Goal: Task Accomplishment & Management: Manage account settings

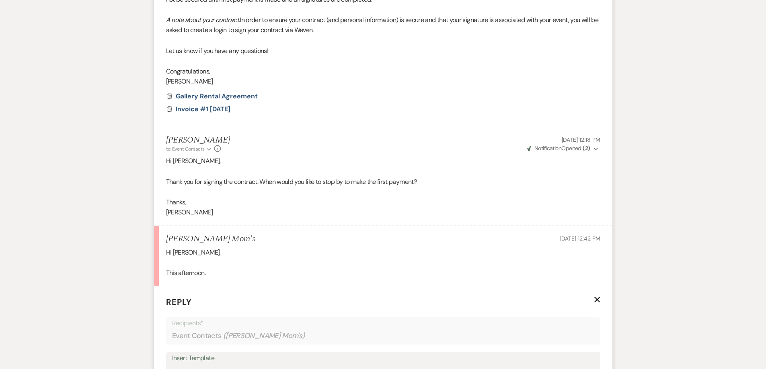
scroll to position [1016, 0]
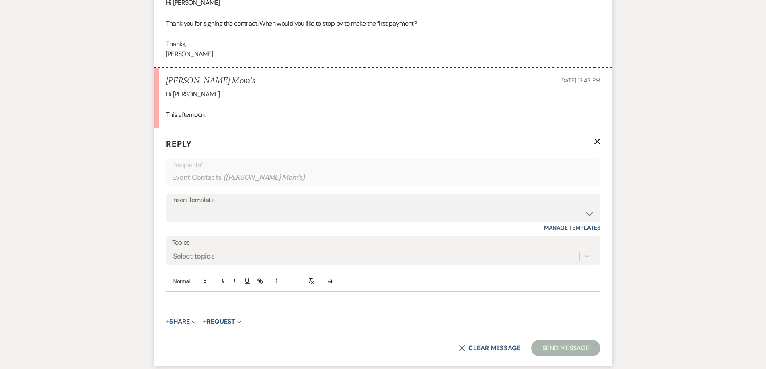
click at [299, 299] on p at bounding box center [382, 301] width 421 height 9
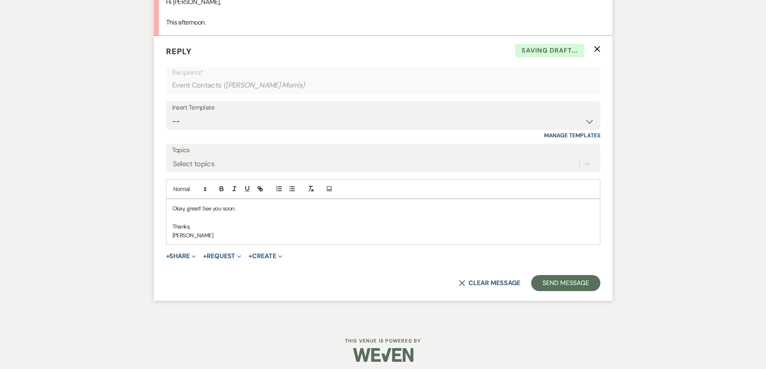
scroll to position [1113, 0]
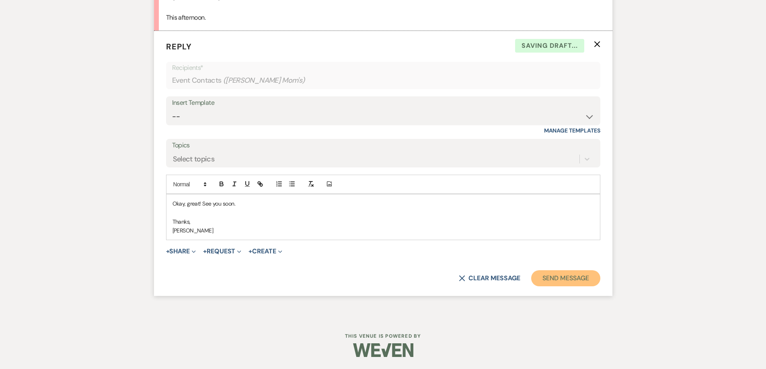
click at [562, 273] on button "Send Message" at bounding box center [565, 278] width 69 height 16
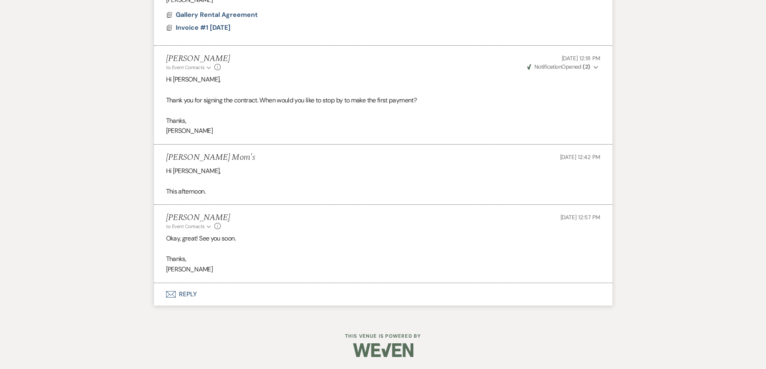
scroll to position [939, 0]
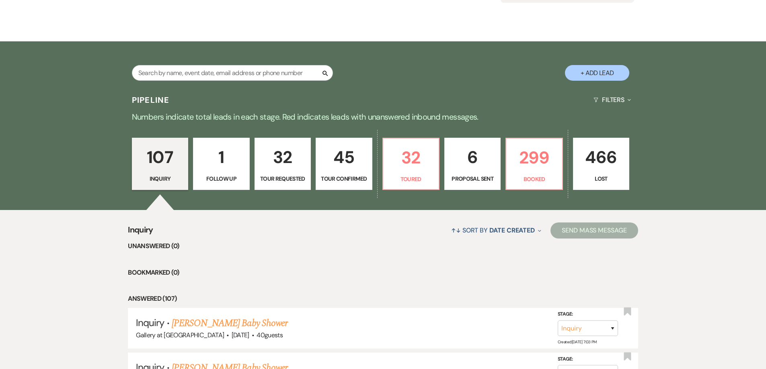
scroll to position [121, 0]
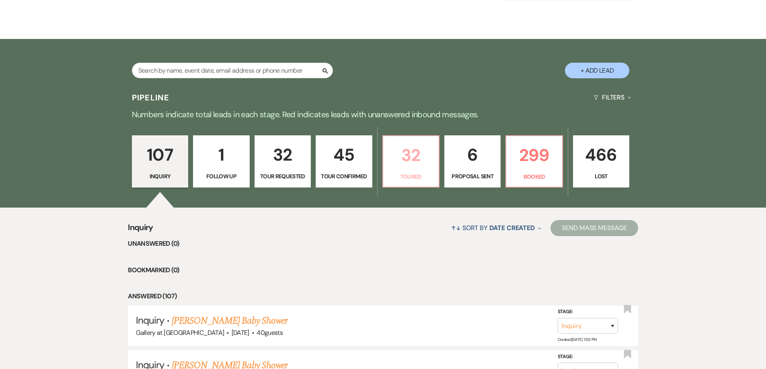
click at [412, 149] on p "32" at bounding box center [411, 155] width 46 height 27
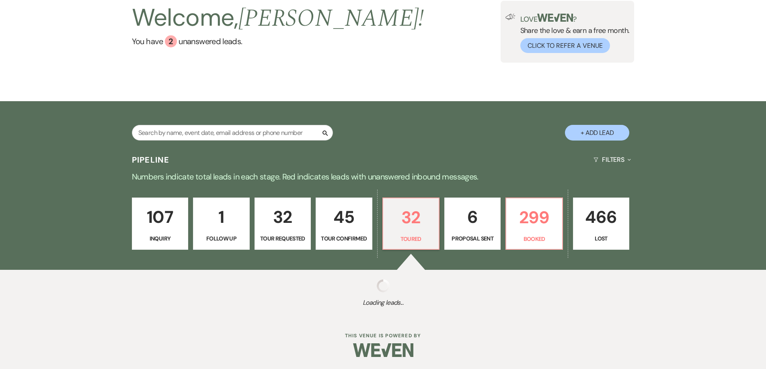
select select "5"
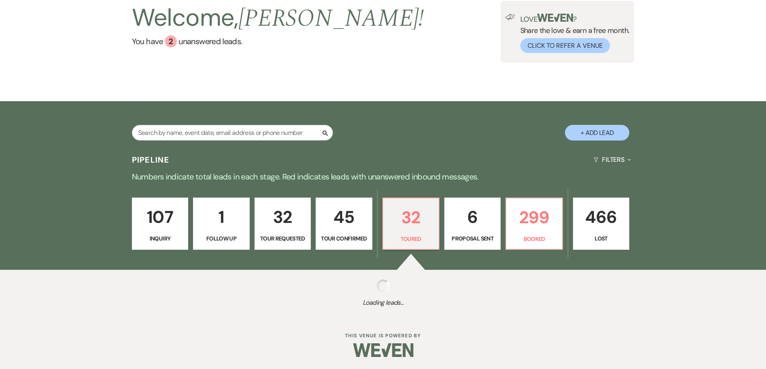
select select "5"
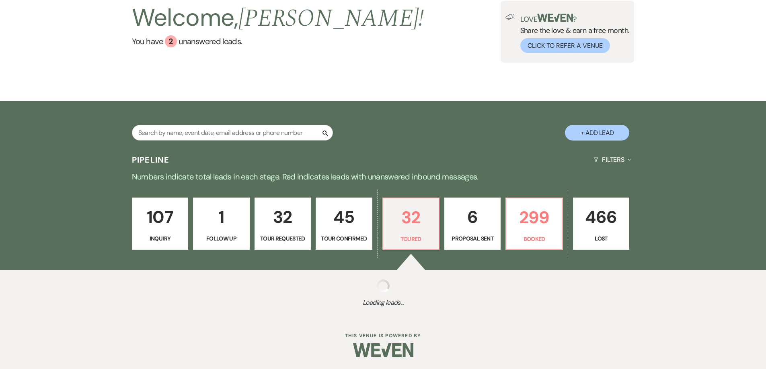
select select "5"
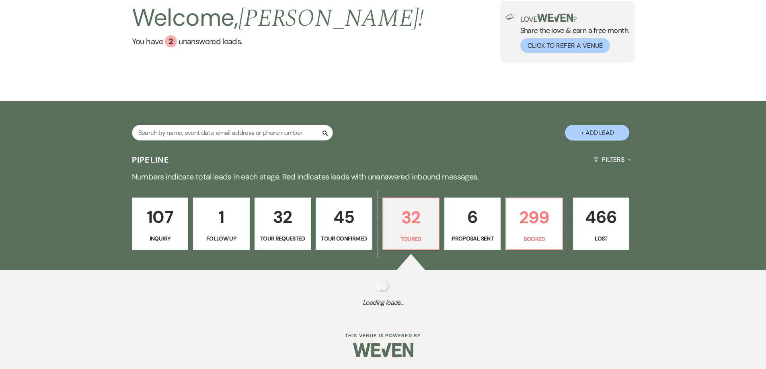
select select "5"
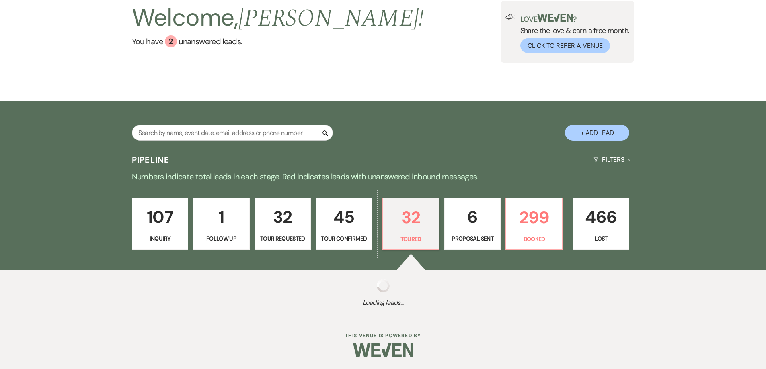
select select "5"
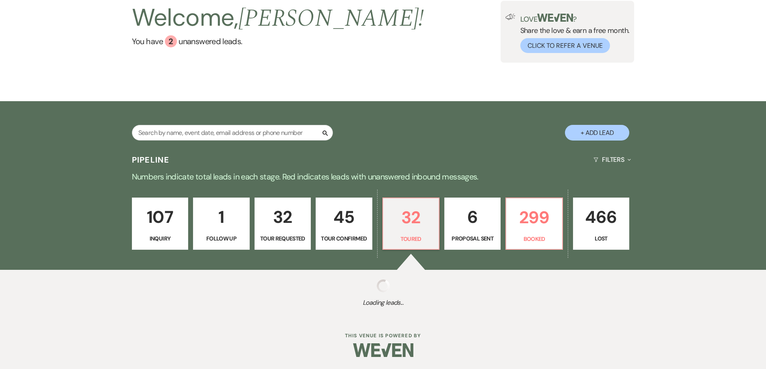
select select "5"
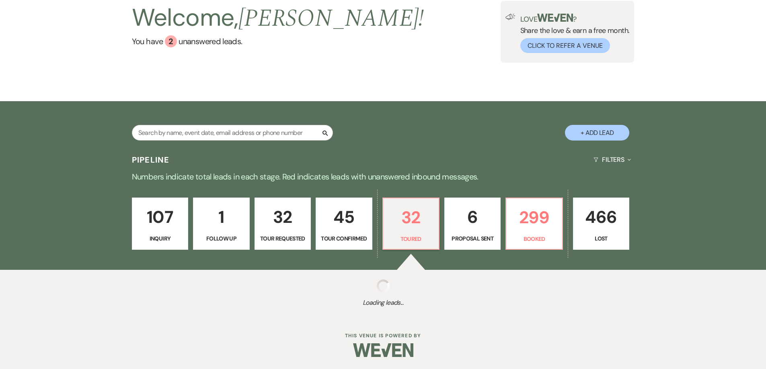
select select "5"
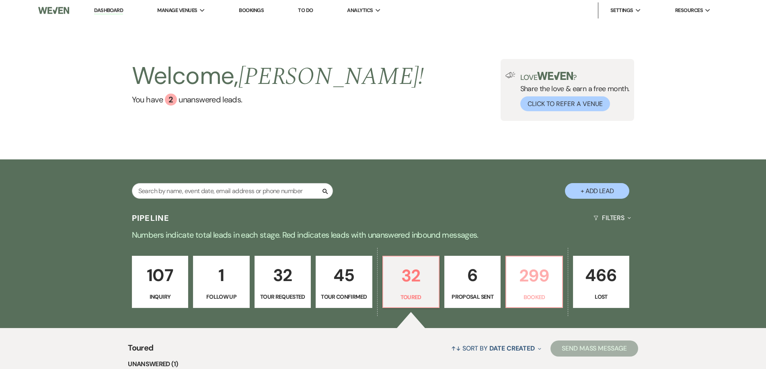
click at [549, 297] on p "Booked" at bounding box center [534, 297] width 46 height 9
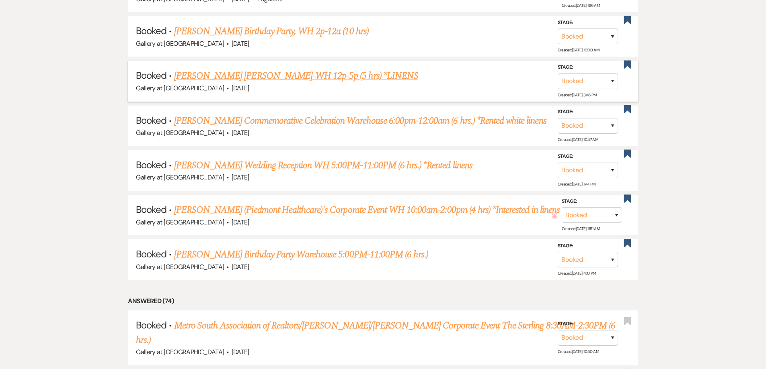
scroll to position [581, 0]
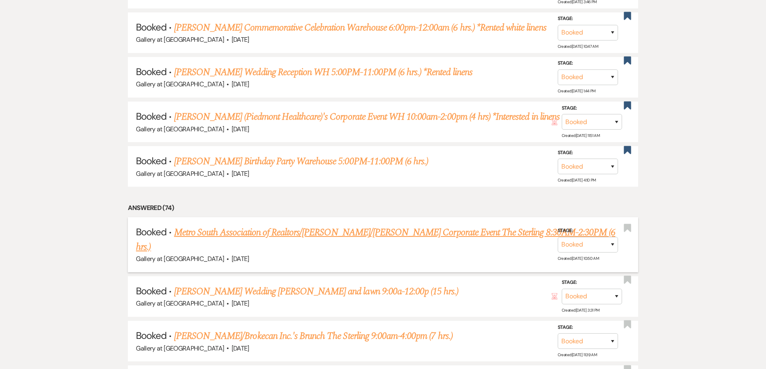
click at [522, 231] on link "Metro South Association of Realtors/David Sanders/Kristen Westbrooks's Corporat…" at bounding box center [375, 239] width 479 height 29
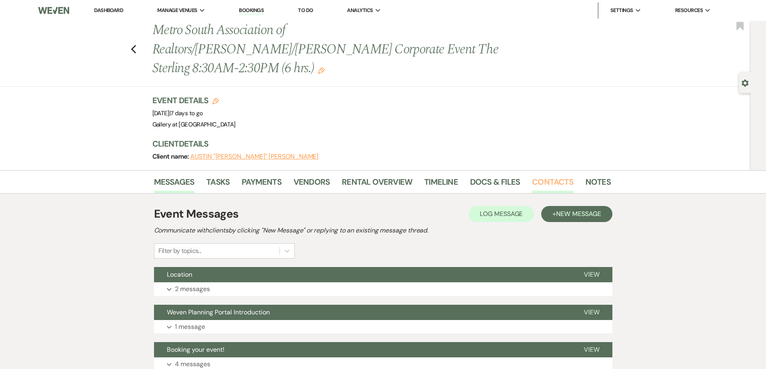
click at [548, 176] on link "Contacts" at bounding box center [552, 185] width 41 height 18
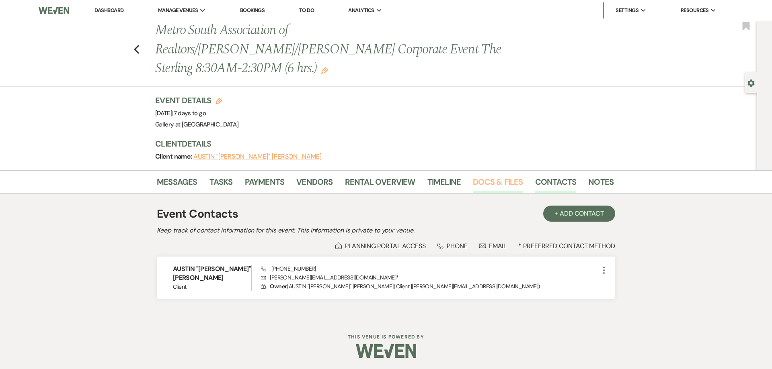
click at [491, 176] on link "Docs & Files" at bounding box center [498, 185] width 50 height 18
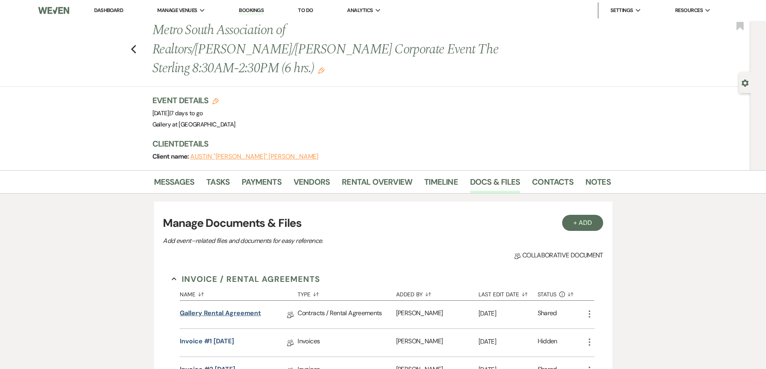
click at [248, 309] on link "Gallery Rental Agreement" at bounding box center [220, 315] width 81 height 12
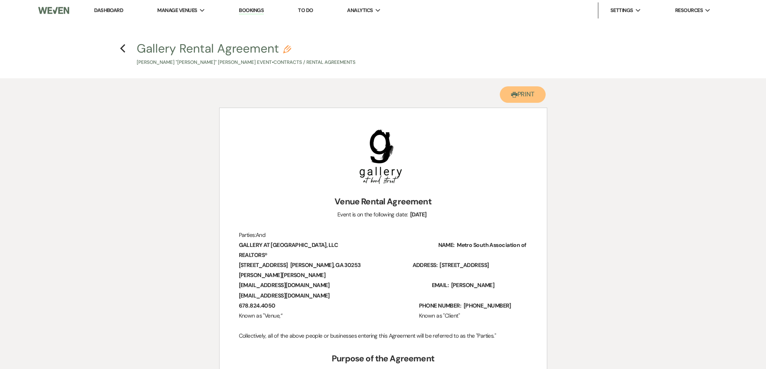
click at [523, 102] on button "Printer Print" at bounding box center [523, 94] width 46 height 16
click at [120, 50] on icon "Previous" at bounding box center [123, 49] width 6 height 10
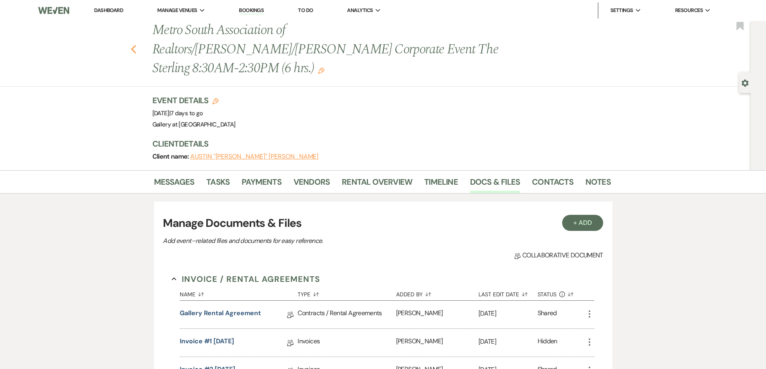
click at [138, 45] on div "Previous Metro South Association of Realtors/David Sanders/Kristen Westbrooks's…" at bounding box center [373, 54] width 754 height 66
click at [134, 45] on icon "Previous" at bounding box center [134, 50] width 6 height 10
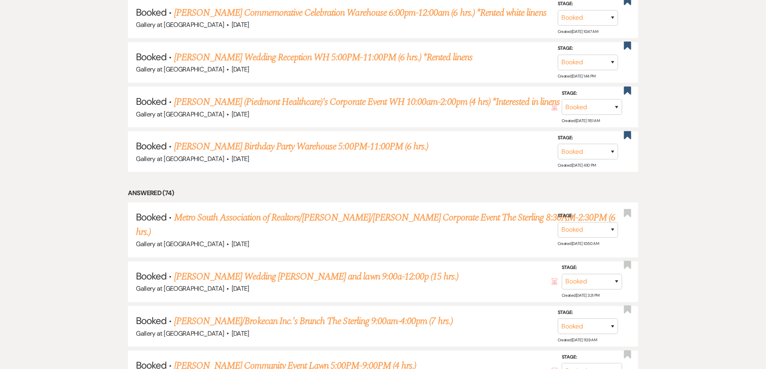
scroll to position [621, 0]
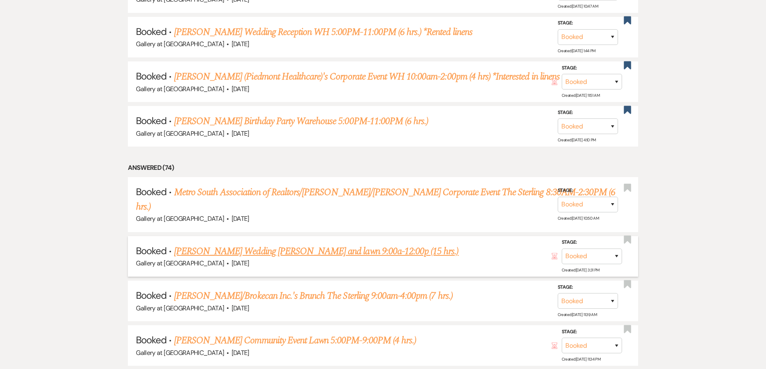
click at [289, 244] on link "Sheila Smith's Wedding Gall, WH and lawn 9:00a-12:00p (15 hrs.)" at bounding box center [316, 251] width 285 height 14
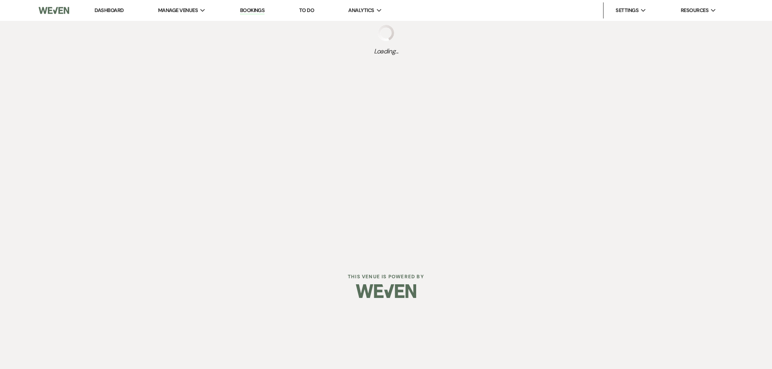
select select "6"
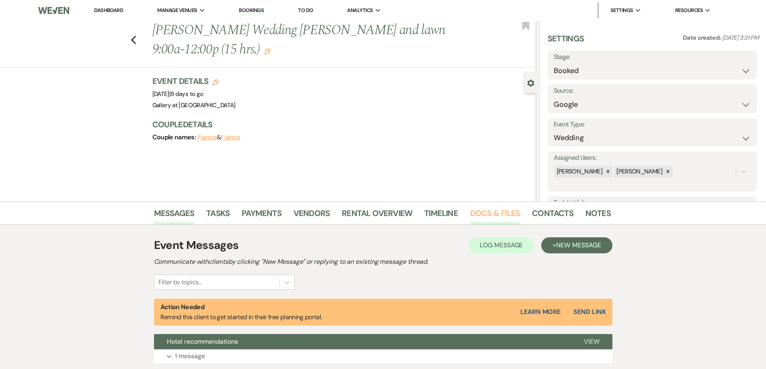
click at [491, 214] on link "Docs & Files" at bounding box center [495, 216] width 50 height 18
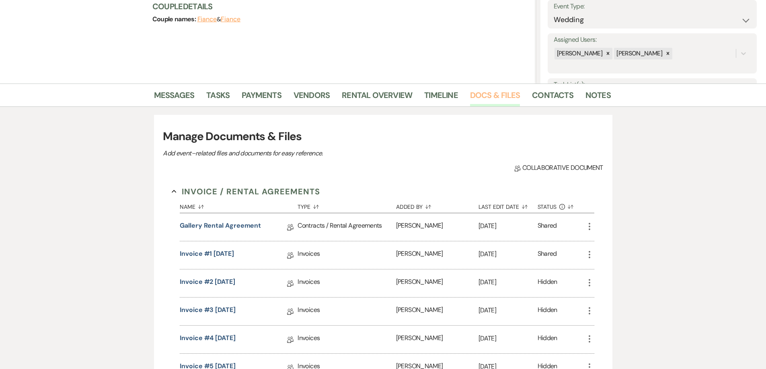
scroll to position [161, 0]
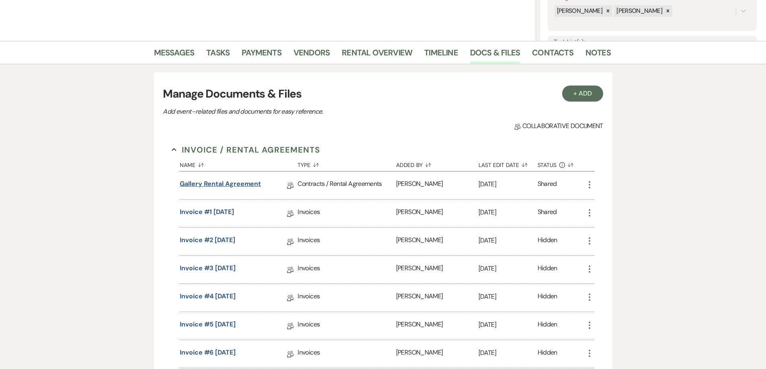
click at [229, 188] on link "Gallery Rental Agreement" at bounding box center [220, 185] width 81 height 12
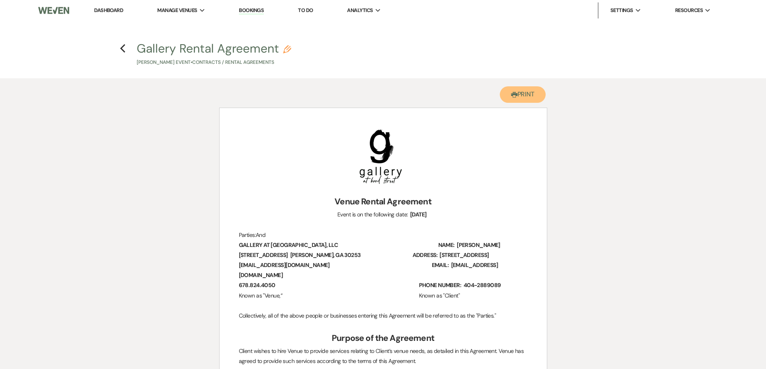
click at [516, 96] on button "Printer Print" at bounding box center [523, 94] width 46 height 16
click at [123, 51] on use "button" at bounding box center [122, 48] width 5 height 9
select select "6"
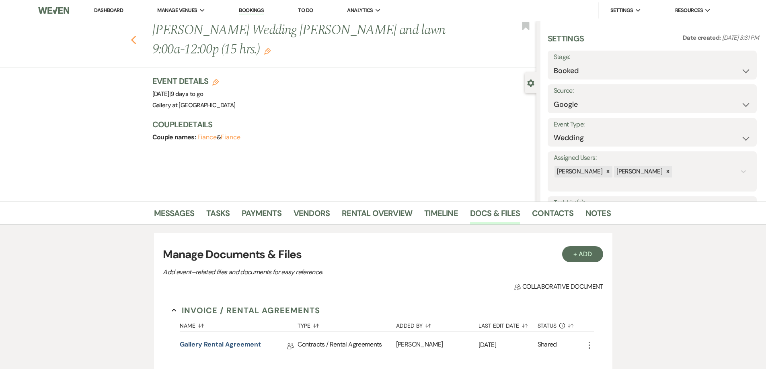
click at [135, 38] on icon "Previous" at bounding box center [134, 40] width 6 height 10
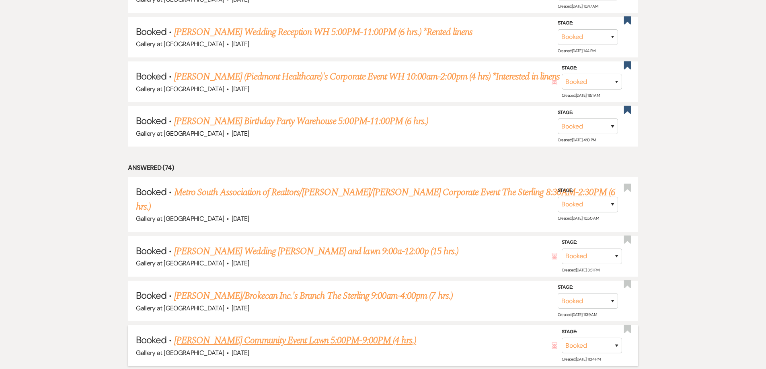
scroll to position [741, 0]
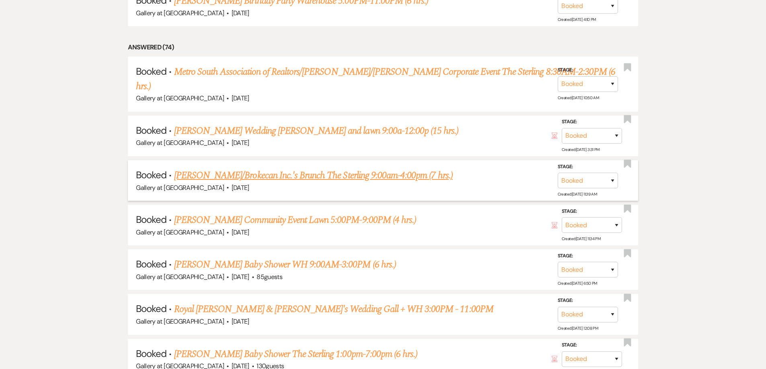
click at [238, 168] on link "Tanisha Bowman/Brokecan Inc.'s Brunch The Sterling 9:00am-4:00pm (7 hrs.)" at bounding box center [313, 175] width 279 height 14
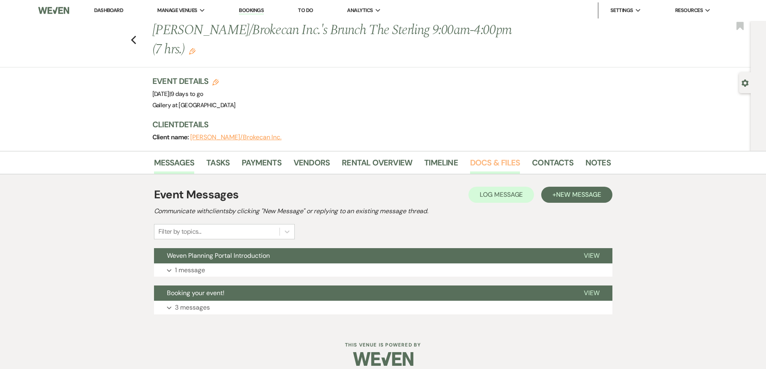
click at [495, 163] on link "Docs & Files" at bounding box center [495, 165] width 50 height 18
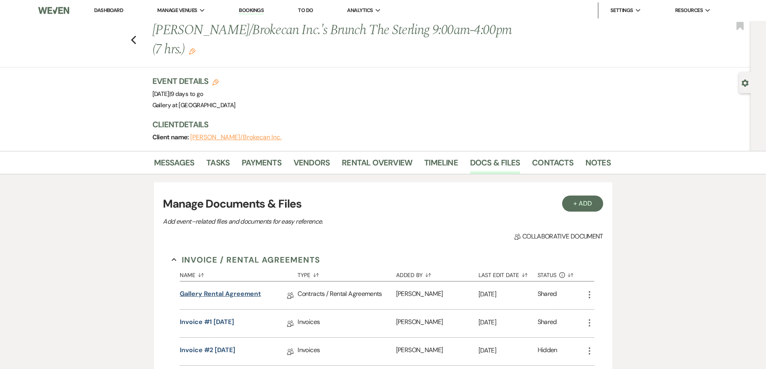
click at [223, 292] on link "Gallery Rental Agreement" at bounding box center [220, 295] width 81 height 12
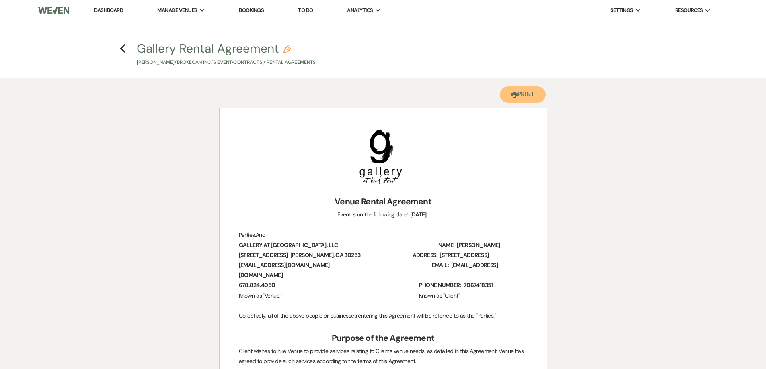
click at [525, 93] on button "Printer Print" at bounding box center [523, 94] width 46 height 16
click at [123, 49] on icon "Previous" at bounding box center [123, 49] width 6 height 10
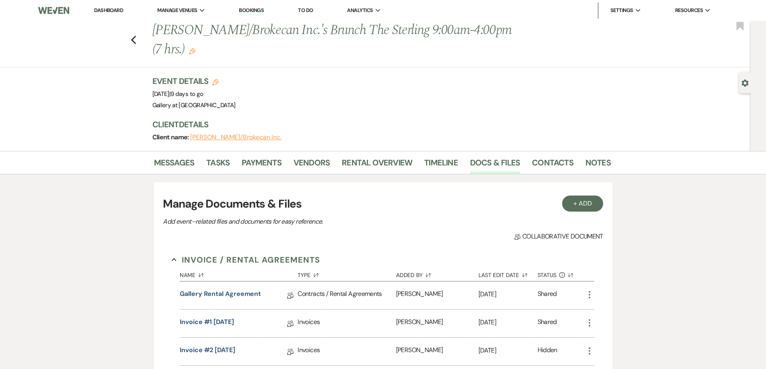
click at [133, 41] on div "Previous Tanisha Bowman/Brokecan Inc.'s Brunch The Sterling 9:00am-4:00pm (7 hr…" at bounding box center [373, 44] width 754 height 47
click at [135, 41] on use "button" at bounding box center [133, 40] width 5 height 9
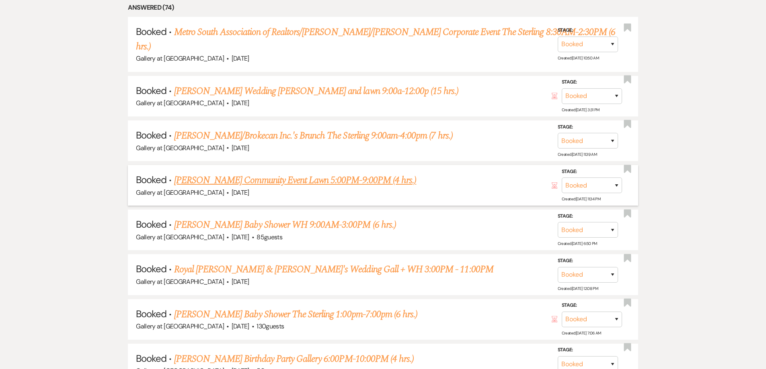
scroll to position [822, 0]
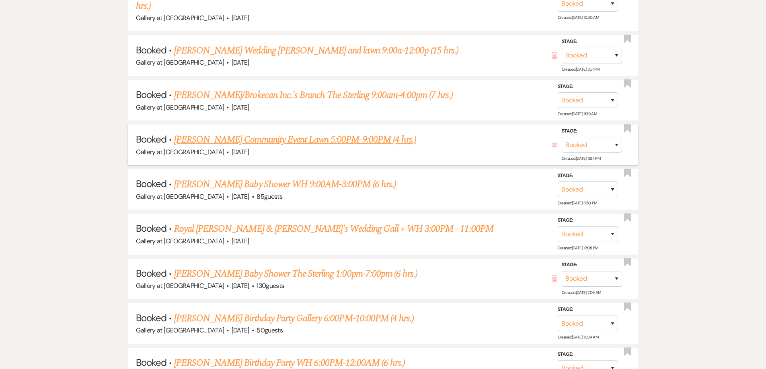
click at [226, 133] on link "Joyce Lemon's Community Event Lawn 5:00PM-9:00PM (4 hrs.)" at bounding box center [295, 140] width 242 height 14
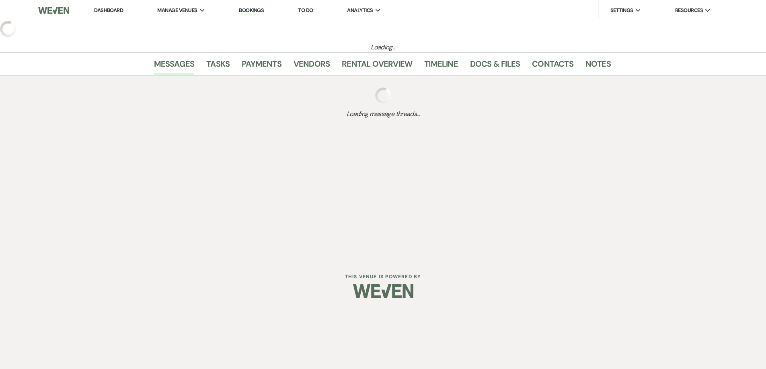
select select "5"
select select "7"
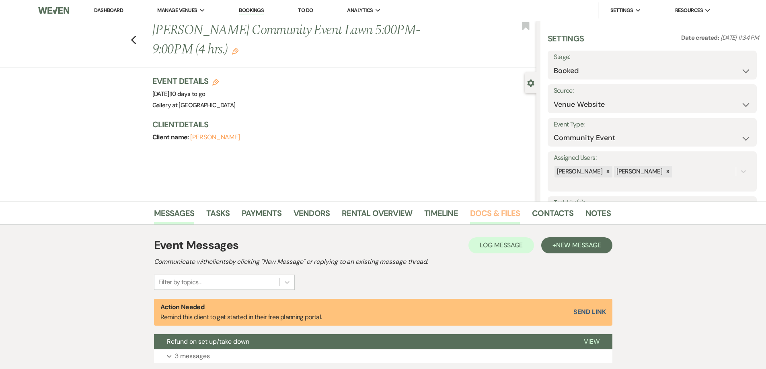
click at [495, 214] on link "Docs & Files" at bounding box center [495, 216] width 50 height 18
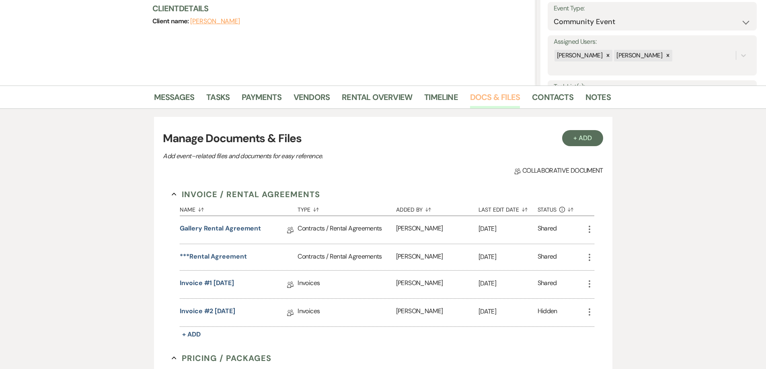
scroll to position [121, 0]
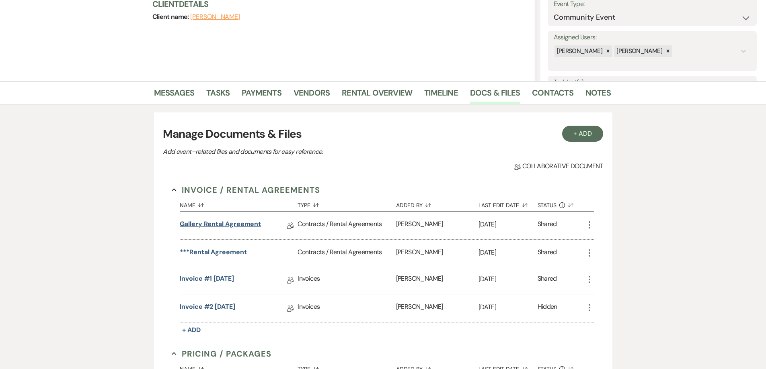
click at [231, 225] on link "Gallery Rental Agreement" at bounding box center [220, 225] width 81 height 12
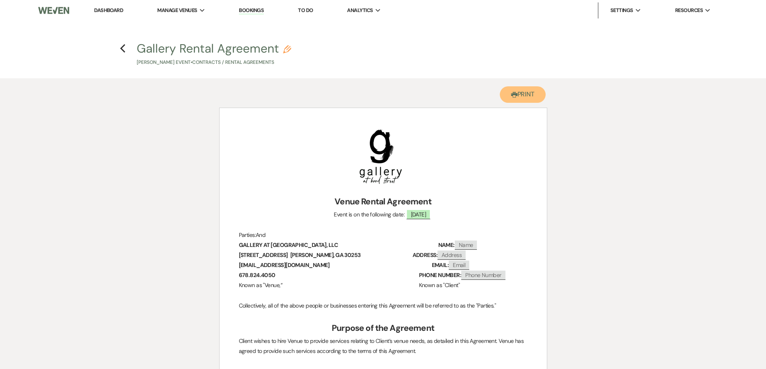
click at [526, 91] on button "Printer Print" at bounding box center [523, 94] width 46 height 16
click at [125, 50] on icon "Previous" at bounding box center [123, 49] width 6 height 10
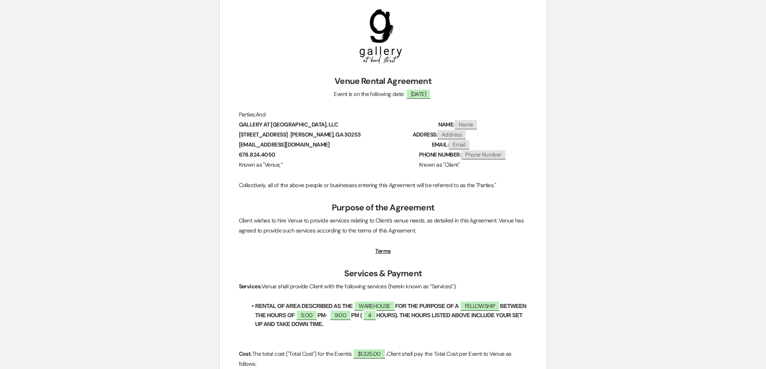
select select "5"
select select "7"
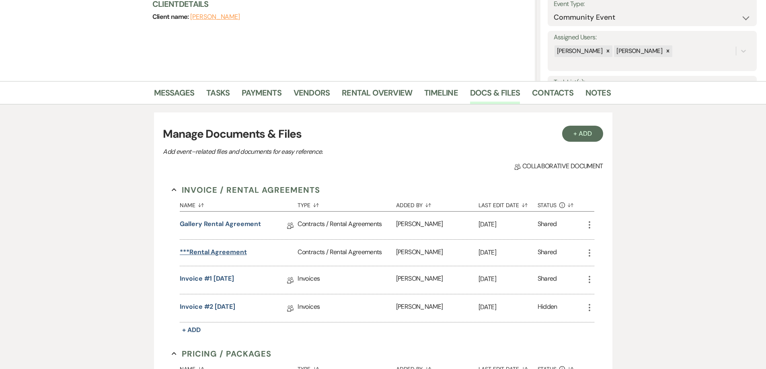
click at [219, 252] on button "***Rental Agreement" at bounding box center [213, 253] width 67 height 10
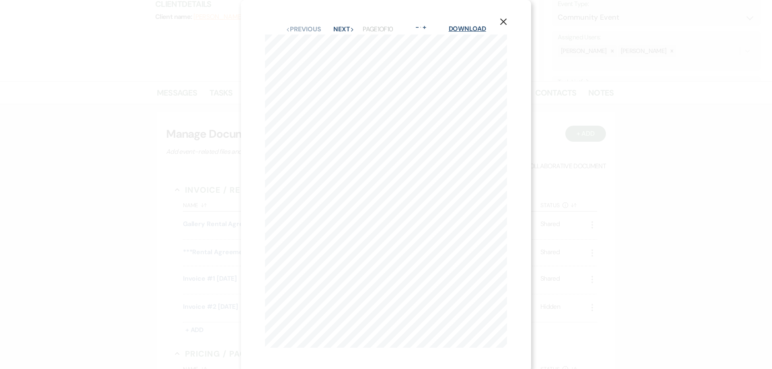
click at [477, 29] on link "Download" at bounding box center [466, 29] width 37 height 8
click at [505, 20] on icon "X" at bounding box center [503, 21] width 7 height 7
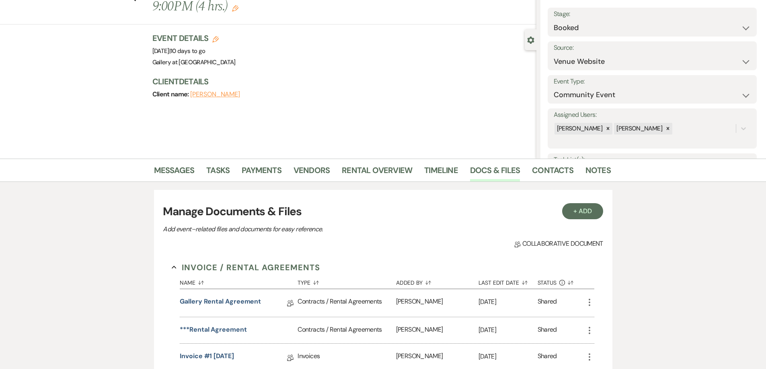
scroll to position [0, 0]
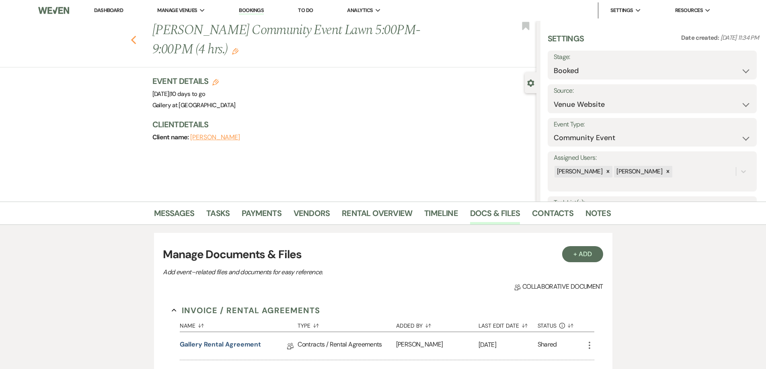
click at [133, 42] on icon "Previous" at bounding box center [134, 40] width 6 height 10
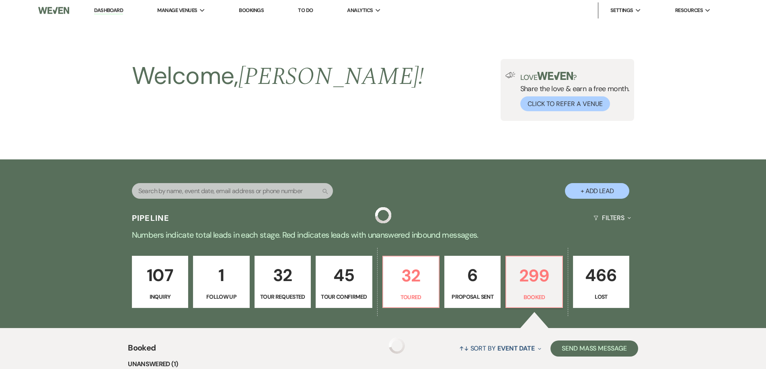
scroll to position [822, 0]
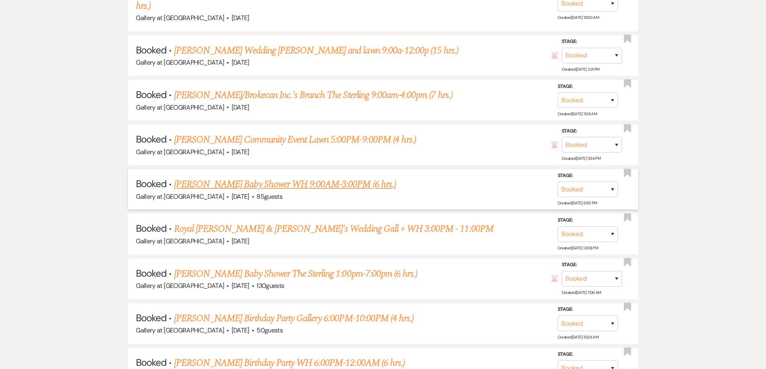
click at [246, 177] on link "Jasmine Eackles's Baby Shower WH 9:00AM-3:00PM (6 hrs.)" at bounding box center [285, 184] width 222 height 14
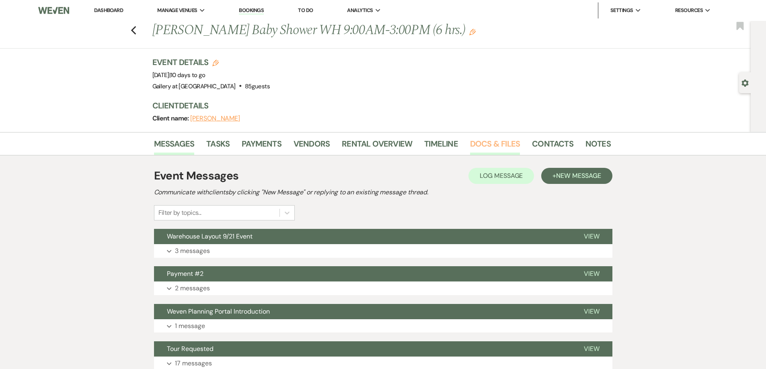
click at [491, 145] on link "Docs & Files" at bounding box center [495, 146] width 50 height 18
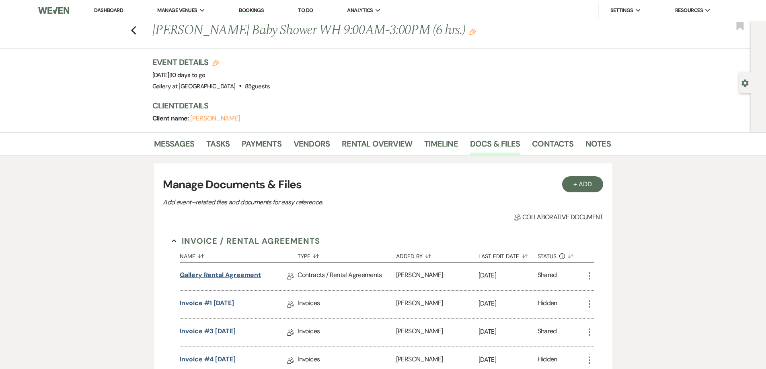
click at [248, 276] on link "Gallery Rental Agreement" at bounding box center [220, 276] width 81 height 12
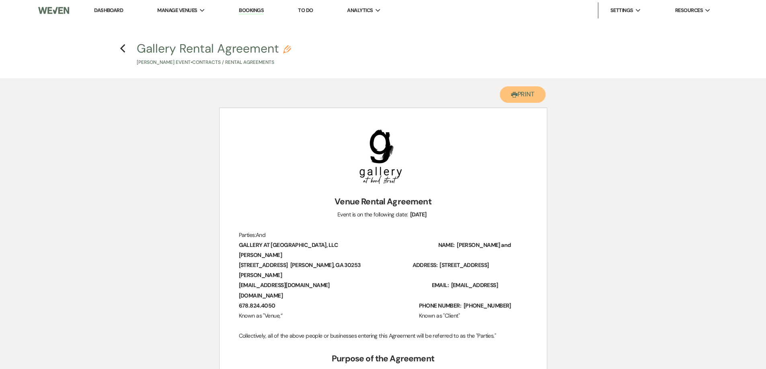
click at [523, 100] on button "Printer Print" at bounding box center [523, 94] width 46 height 16
click at [125, 49] on icon "Previous" at bounding box center [123, 49] width 6 height 10
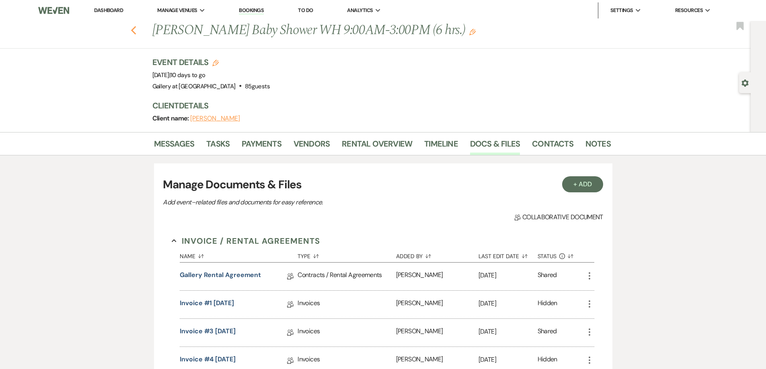
click at [134, 29] on icon "Previous" at bounding box center [134, 31] width 6 height 10
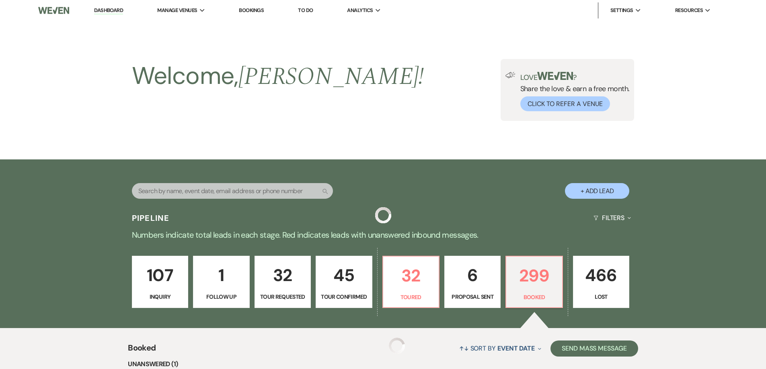
scroll to position [822, 0]
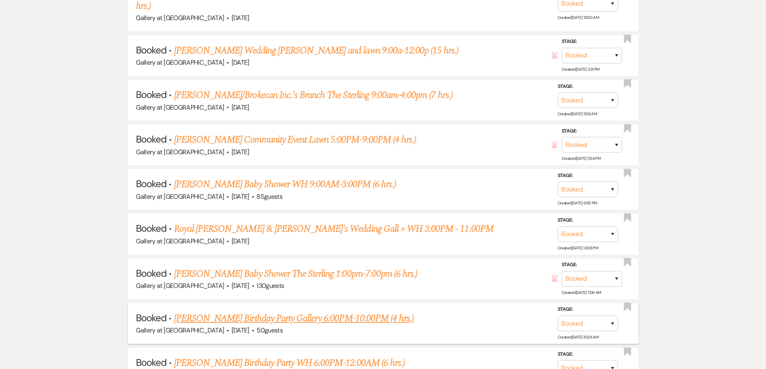
click at [252, 311] on link "CHRISTOPHER ADENIYI's Birthday Party Gallery 6:00PM-10:00PM (4 hrs.)" at bounding box center [294, 318] width 240 height 14
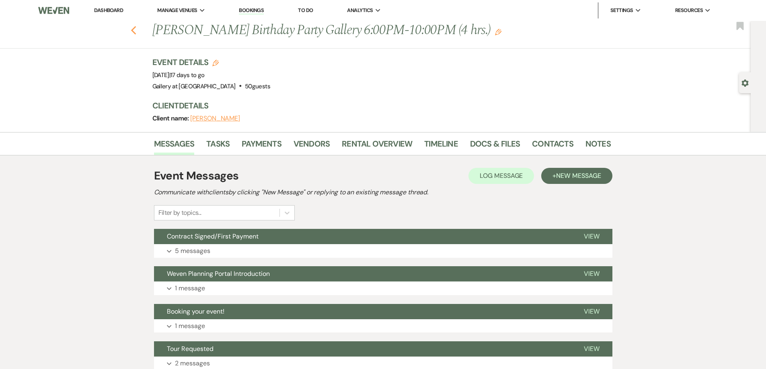
click at [136, 35] on icon "Previous" at bounding box center [134, 31] width 6 height 10
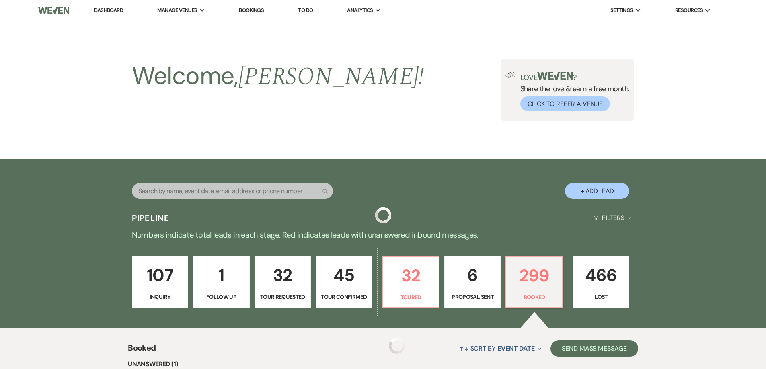
scroll to position [822, 0]
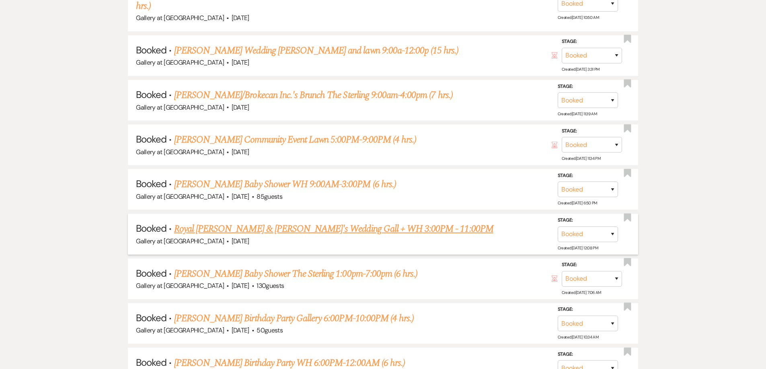
click at [293, 222] on link "Royal Daniels & Fiancé's Wedding Gall + WH 3:00PM - 11:00PM" at bounding box center [333, 229] width 319 height 14
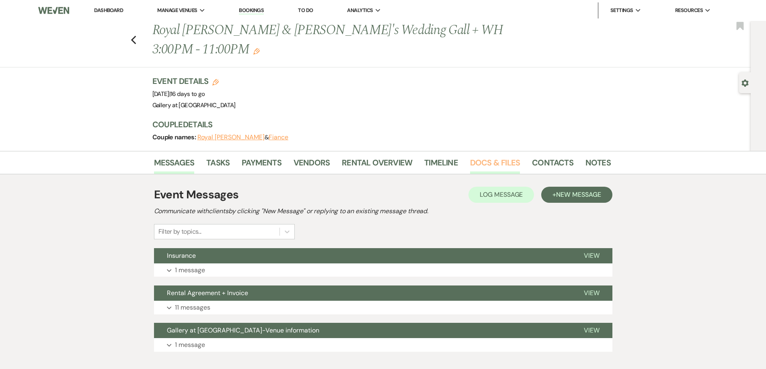
click at [502, 156] on link "Docs & Files" at bounding box center [495, 165] width 50 height 18
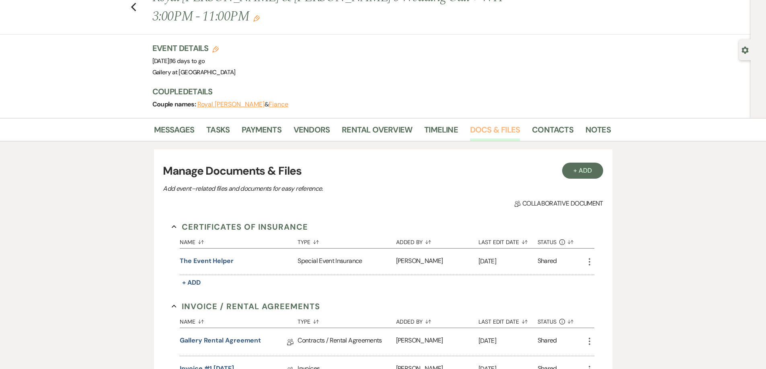
scroll to position [80, 0]
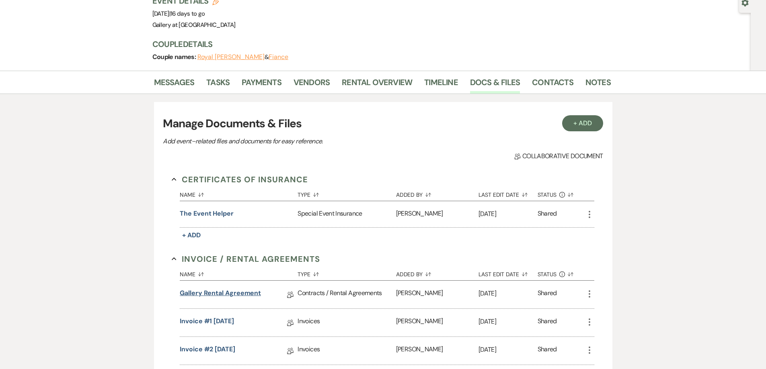
click at [234, 289] on link "Gallery Rental Agreement" at bounding box center [220, 295] width 81 height 12
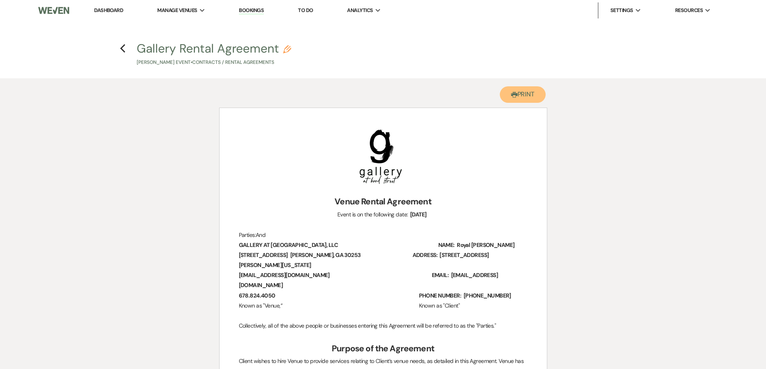
click at [524, 92] on button "Printer Print" at bounding box center [523, 94] width 46 height 16
click at [122, 50] on use "button" at bounding box center [122, 48] width 5 height 9
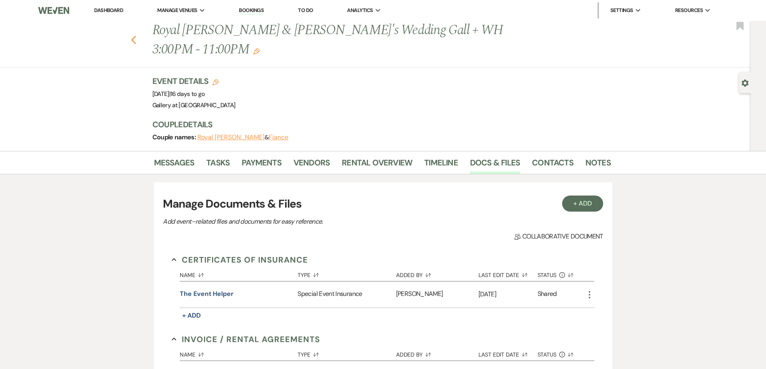
click at [136, 36] on use "button" at bounding box center [133, 40] width 5 height 9
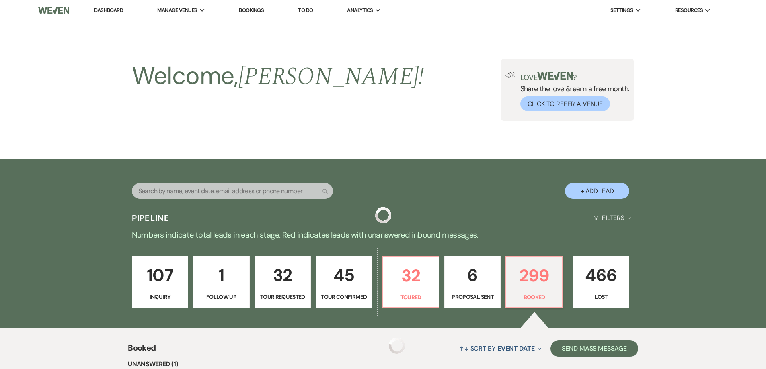
scroll to position [822, 0]
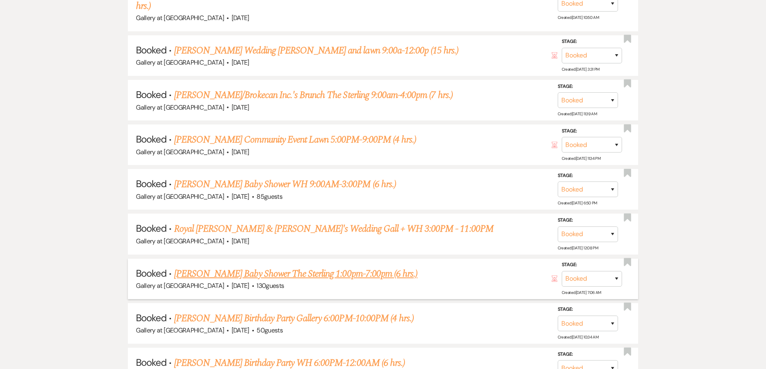
click at [256, 267] on link "Omeka Copeland's Baby Shower The Sterling 1:00pm-7:00pm (6 hrs.)" at bounding box center [295, 274] width 243 height 14
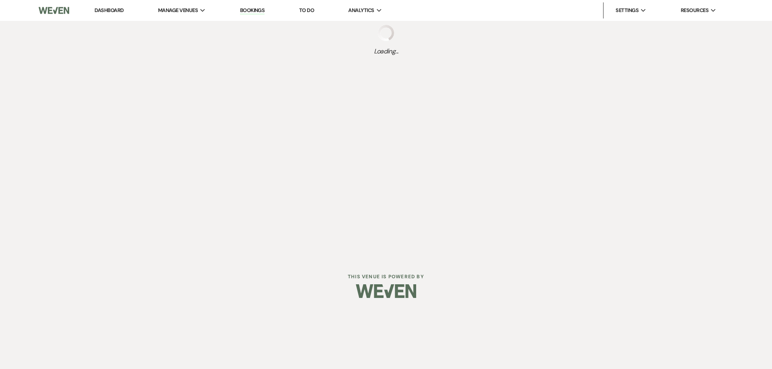
select select "5"
select select "3"
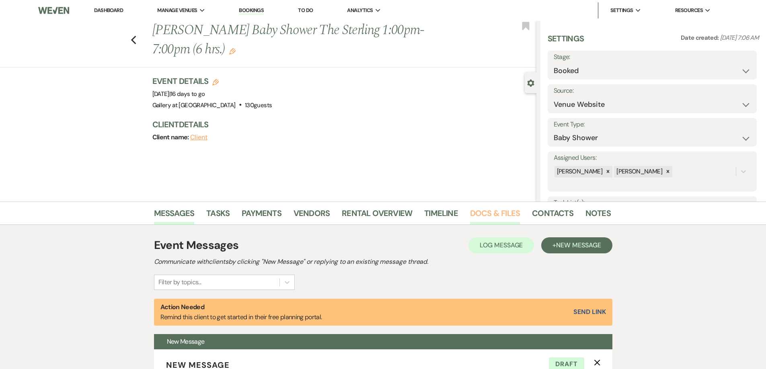
click at [497, 215] on link "Docs & Files" at bounding box center [495, 216] width 50 height 18
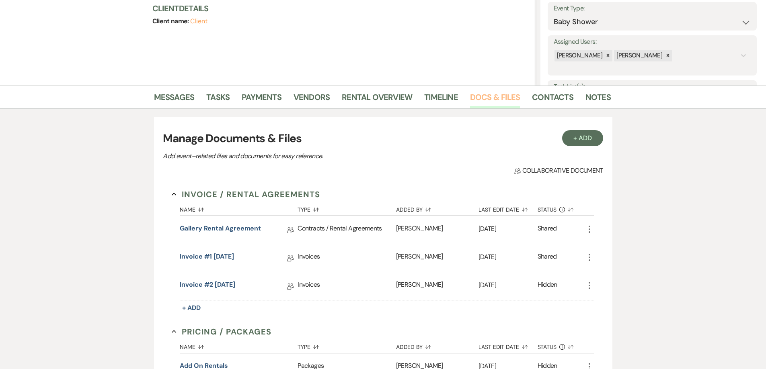
scroll to position [121, 0]
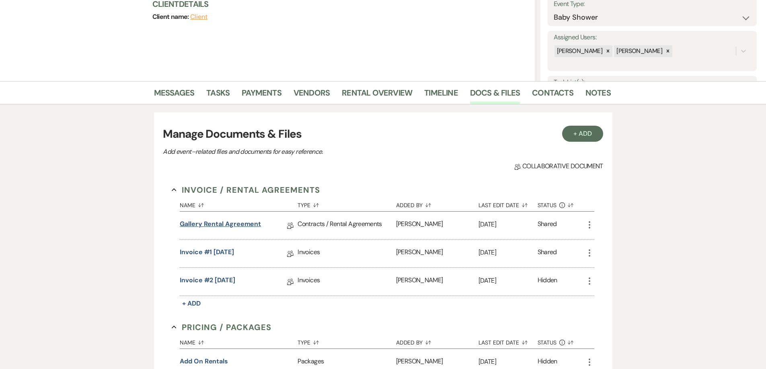
click at [254, 224] on link "Gallery Rental Agreement" at bounding box center [220, 225] width 81 height 12
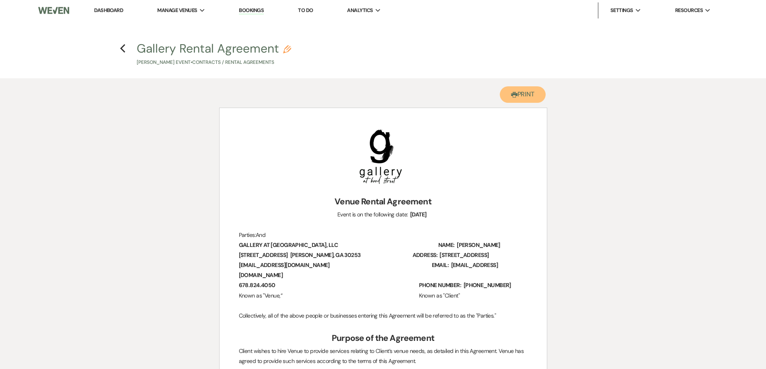
click at [518, 93] on button "Printer Print" at bounding box center [523, 94] width 46 height 16
click at [122, 49] on icon "Previous" at bounding box center [123, 49] width 6 height 10
select select "5"
select select "3"
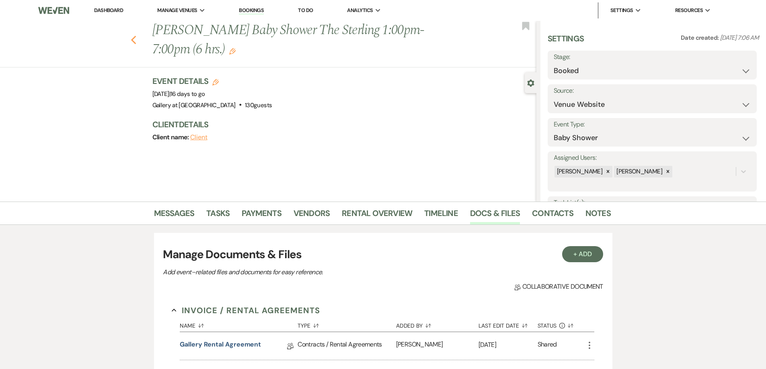
click at [136, 41] on icon "Previous" at bounding box center [134, 40] width 6 height 10
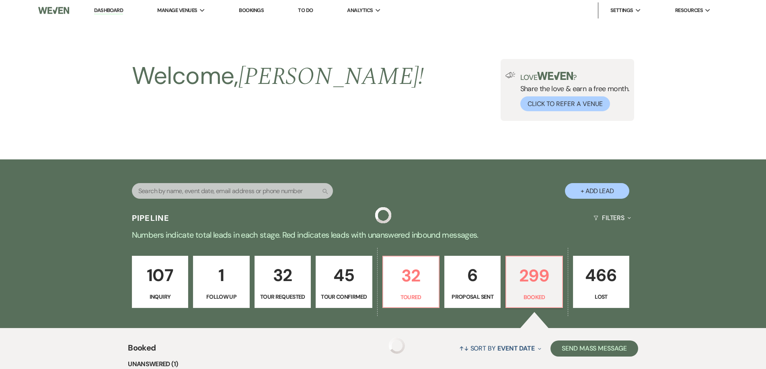
scroll to position [822, 0]
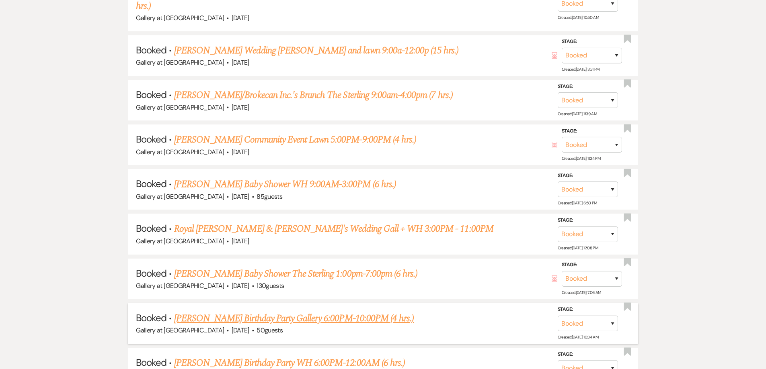
click at [266, 311] on link "CHRISTOPHER ADENIYI's Birthday Party Gallery 6:00PM-10:00PM (4 hrs.)" at bounding box center [294, 318] width 240 height 14
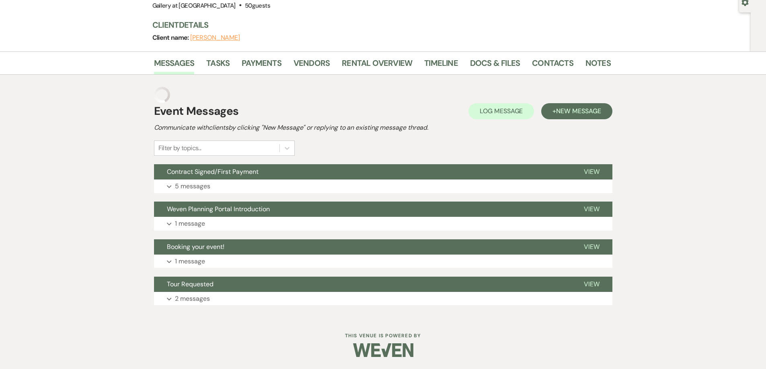
scroll to position [84, 0]
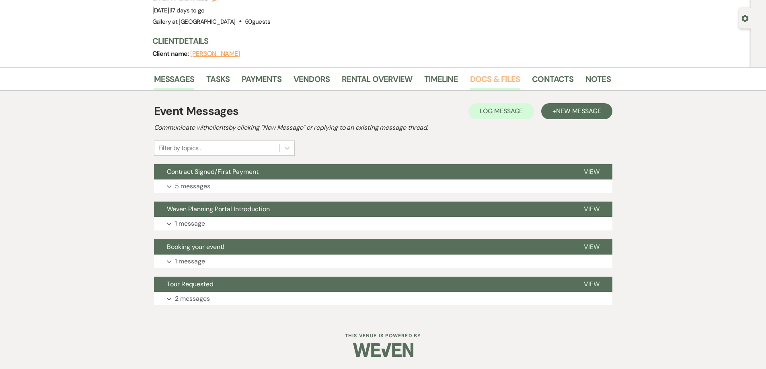
click at [506, 79] on link "Docs & Files" at bounding box center [495, 82] width 50 height 18
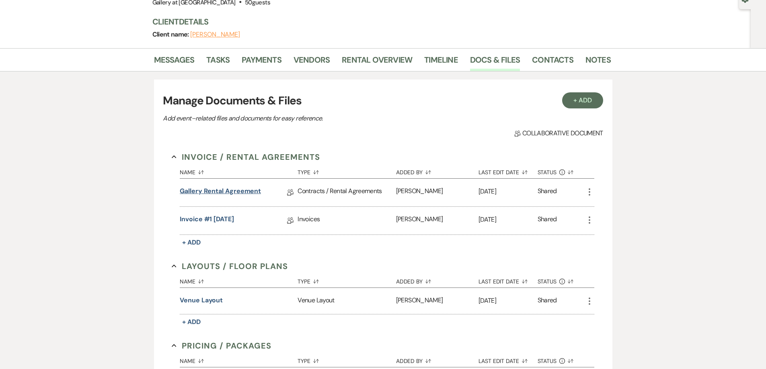
click at [258, 199] on link "Gallery Rental Agreement" at bounding box center [220, 192] width 81 height 12
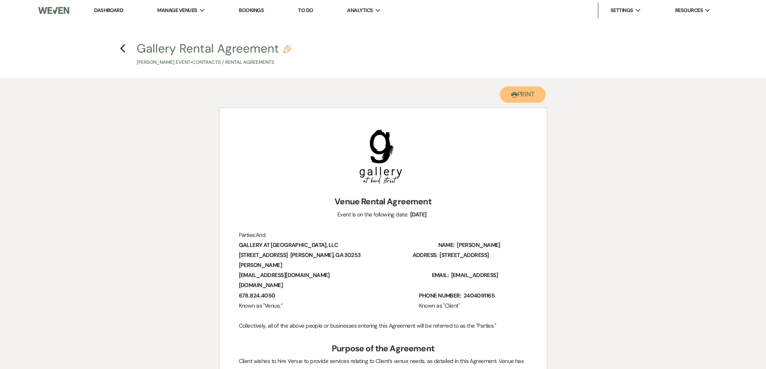
click at [514, 94] on use "button" at bounding box center [514, 95] width 6 height 6
click at [119, 51] on h4 "Previous Gallery Rental Agreement Pencil Christopher Adeniyi's Event • Contract…" at bounding box center [383, 53] width 579 height 26
click at [121, 49] on use "button" at bounding box center [122, 48] width 5 height 9
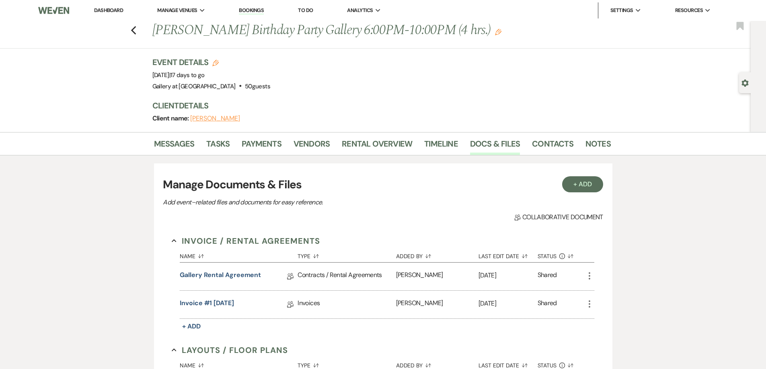
click at [114, 12] on link "Dashboard" at bounding box center [108, 10] width 29 height 7
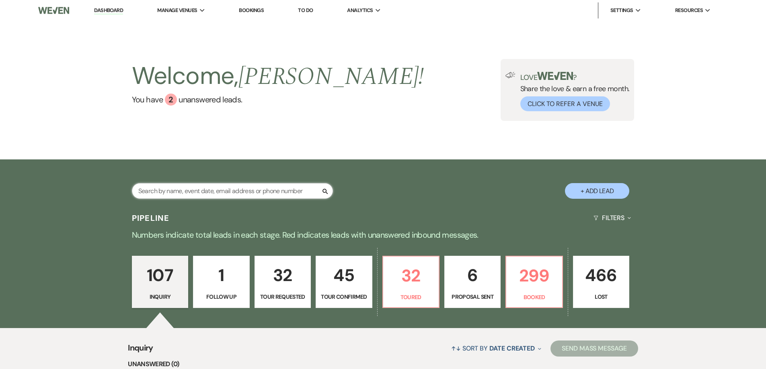
click at [285, 188] on input "text" at bounding box center [232, 191] width 201 height 16
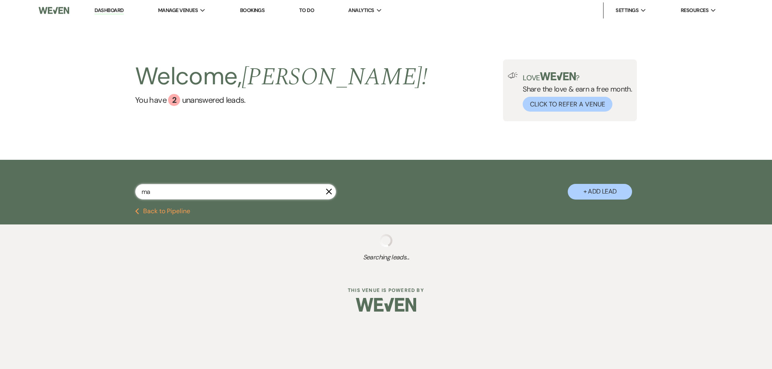
type input "m"
select select "5"
select select "4"
select select "8"
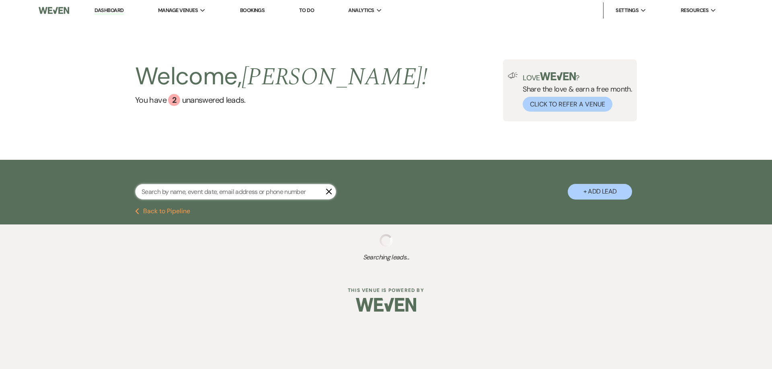
select select "6"
select select "2"
select select "5"
select select "8"
select select "5"
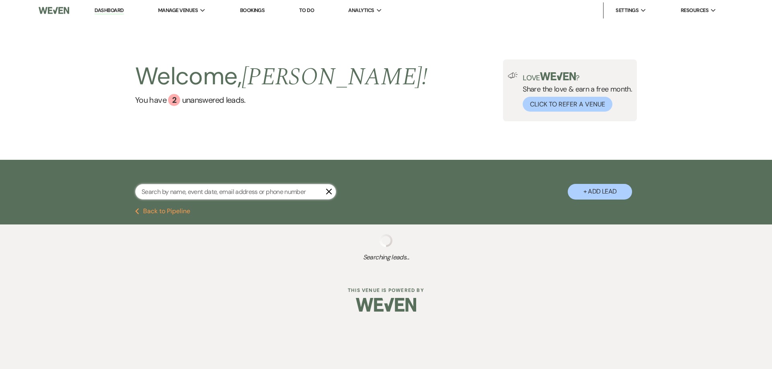
select select "8"
select select "5"
select select "8"
select select "5"
select select "8"
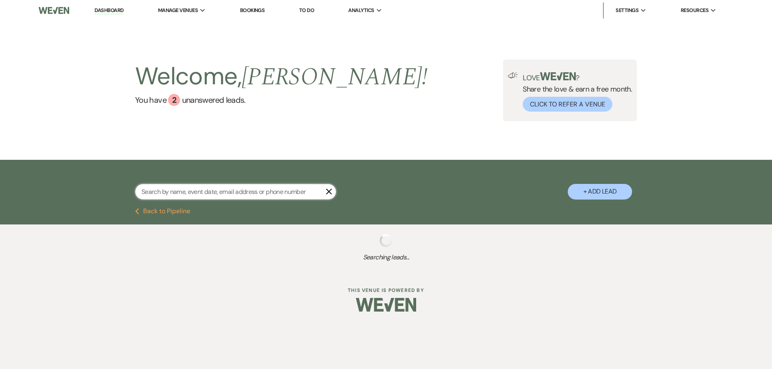
select select "5"
select select "6"
select select "8"
select select "5"
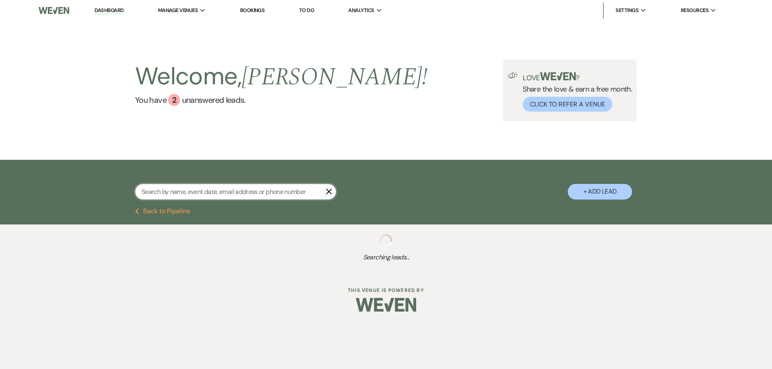
select select "8"
select select "5"
select select "8"
select select "5"
select select "8"
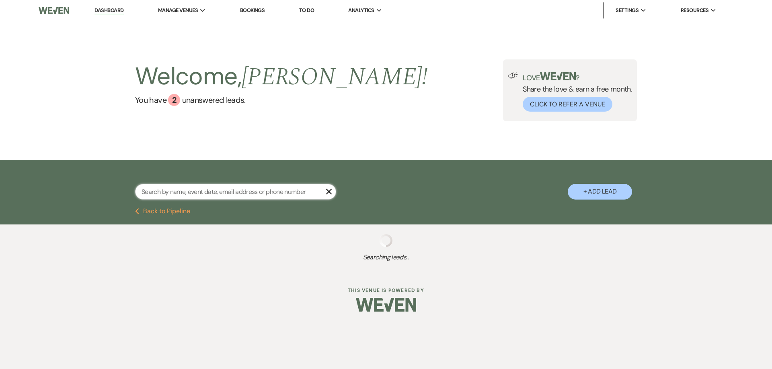
select select "8"
select select "5"
select select "8"
select select "5"
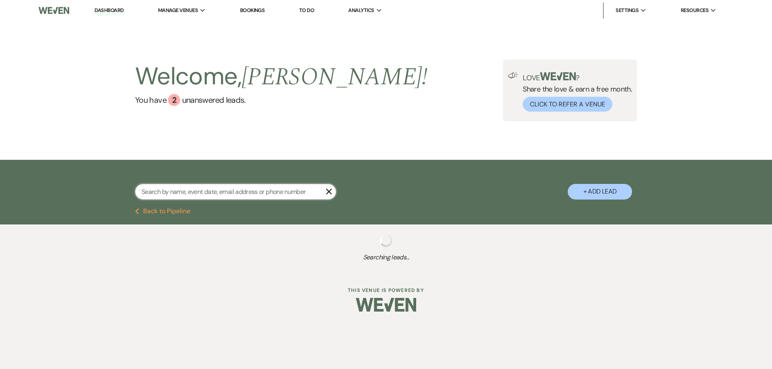
select select "8"
select select "5"
select select "8"
select select "10"
select select "8"
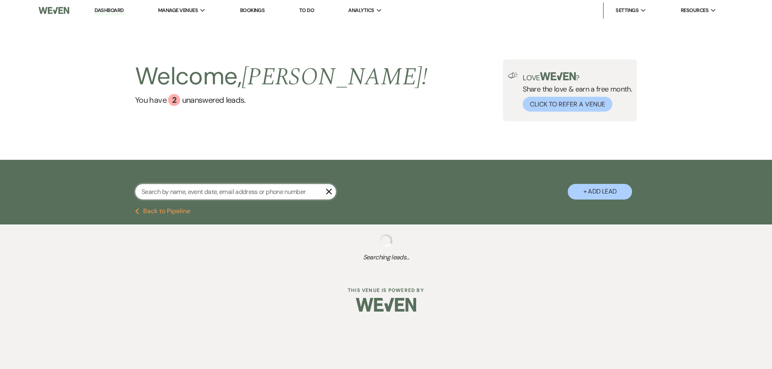
select select "5"
select select "8"
select select "4"
select select "8"
select select "3"
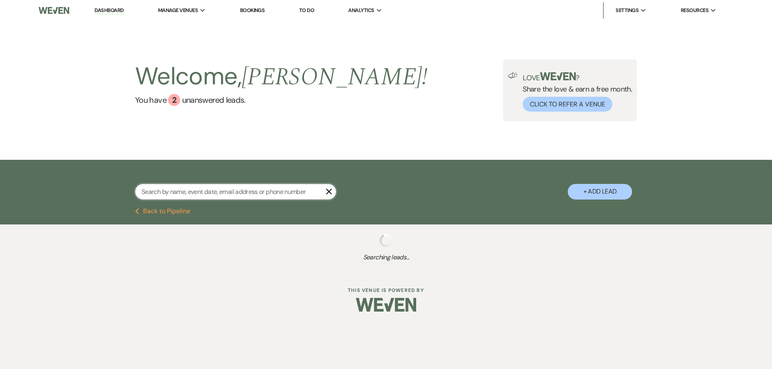
select select "8"
select select "5"
select select "8"
select select "4"
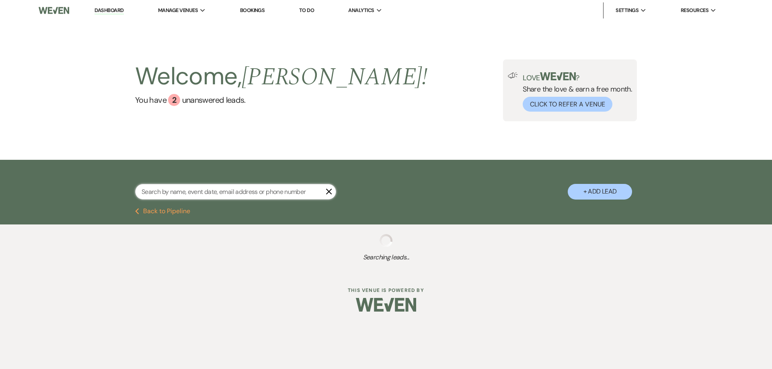
select select "8"
select select "5"
select select "8"
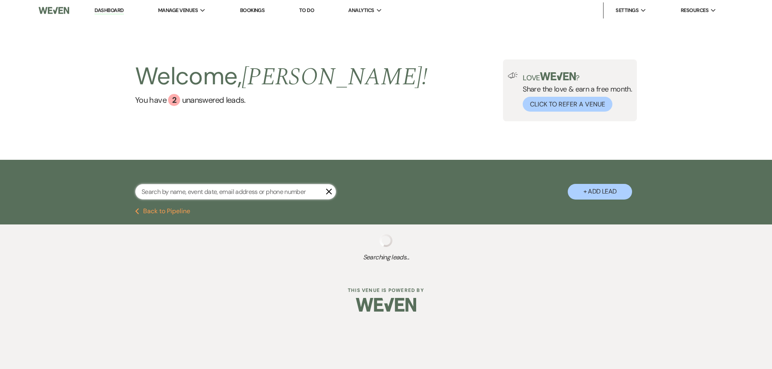
select select "8"
select select "5"
select select "8"
select select "5"
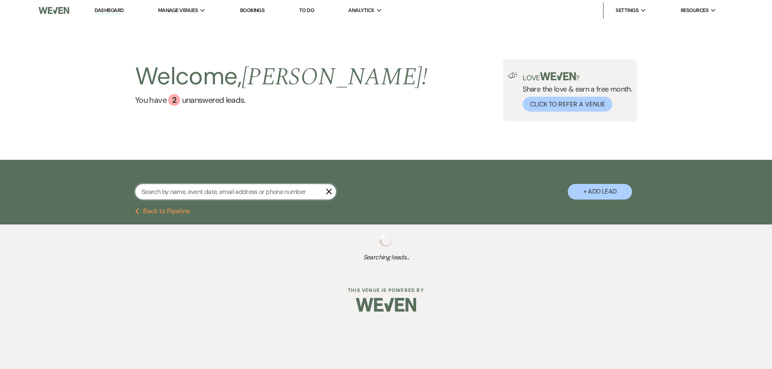
select select "8"
select select "5"
select select "8"
select select "5"
select select "8"
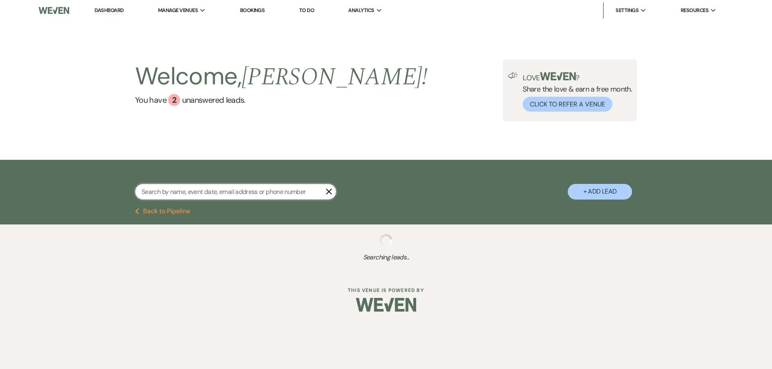
select select "4"
select select "8"
select select "5"
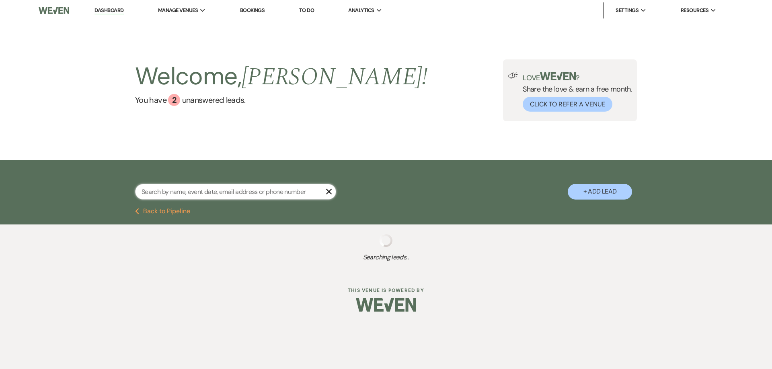
select select "8"
select select "5"
select select "8"
select select "5"
select select "8"
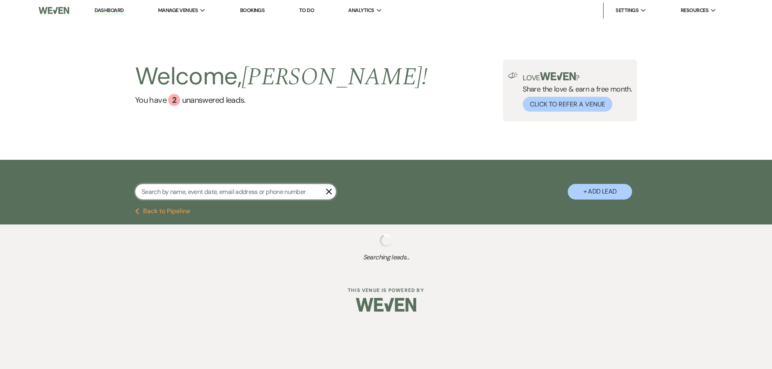
select select "5"
select select "8"
select select "7"
select select "8"
select select "1"
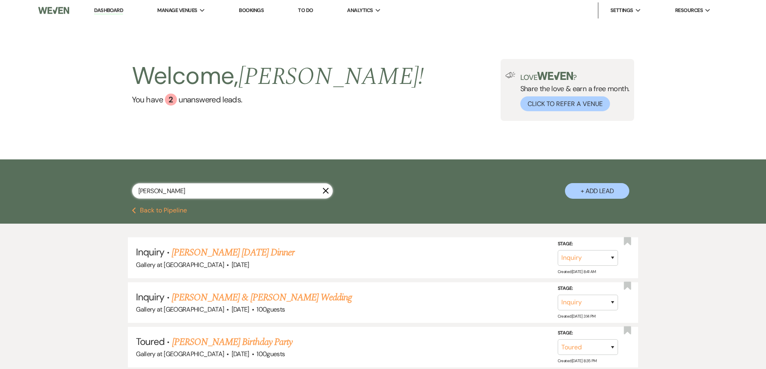
type input "mcdonough"
select select "6"
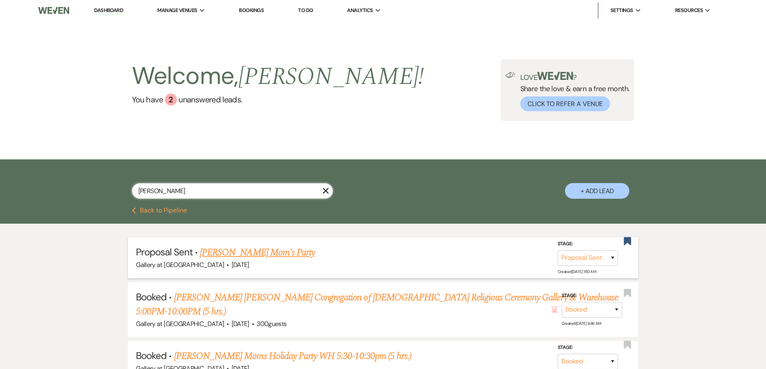
type input "mcdonough"
click at [254, 252] on link "[PERSON_NAME] Mom's Party" at bounding box center [257, 253] width 115 height 14
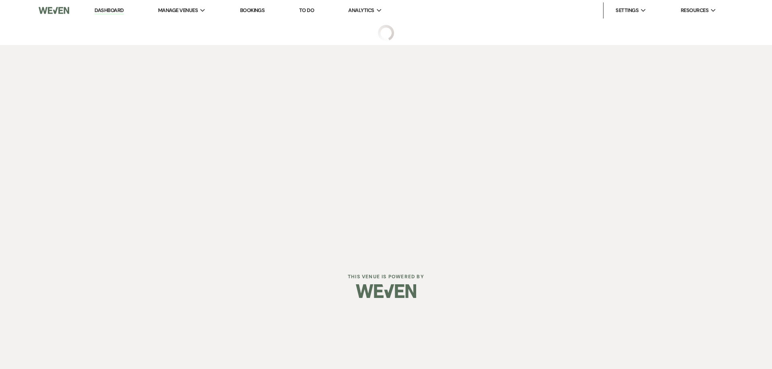
select select "6"
select select "12"
select select "13"
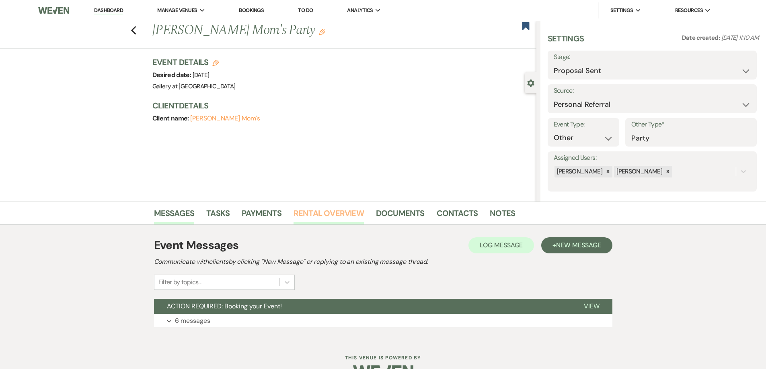
click at [316, 216] on link "Rental Overview" at bounding box center [328, 216] width 70 height 18
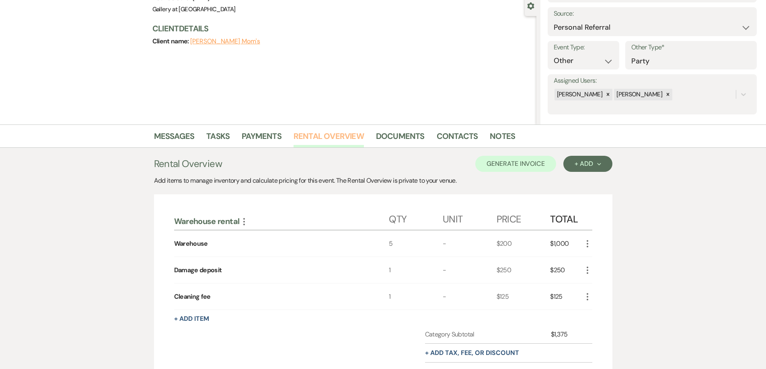
scroll to position [80, 0]
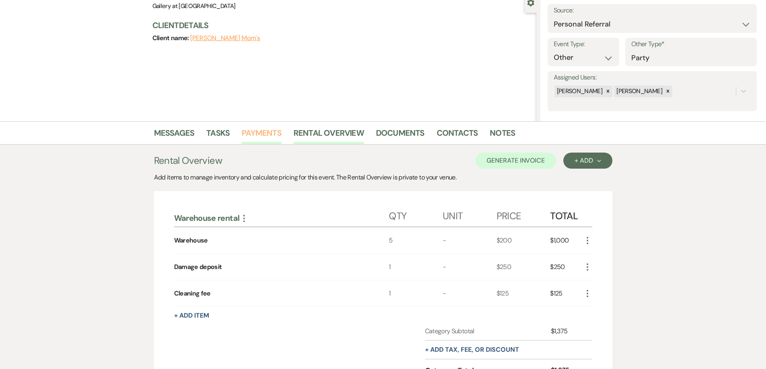
click at [249, 135] on link "Payments" at bounding box center [262, 136] width 40 height 18
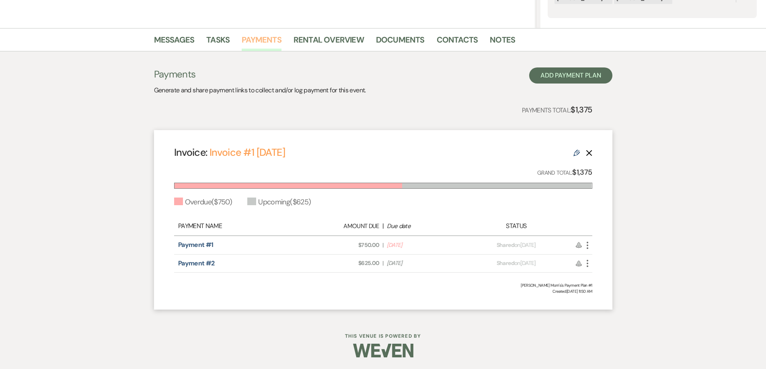
scroll to position [174, 0]
click at [588, 242] on icon "More" at bounding box center [587, 245] width 10 height 10
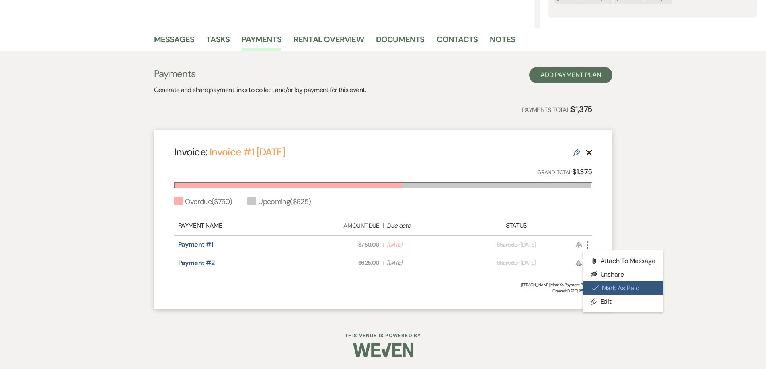
click at [599, 287] on button "Check Mark Mark as Paid" at bounding box center [622, 288] width 81 height 14
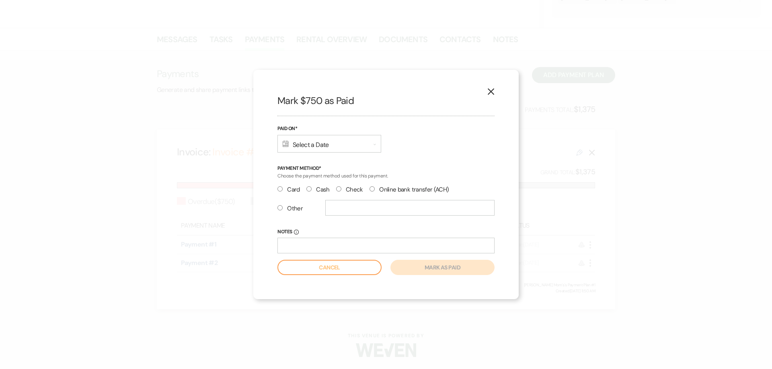
click at [319, 145] on div "Calendar Select a Date Expand" at bounding box center [329, 144] width 104 height 18
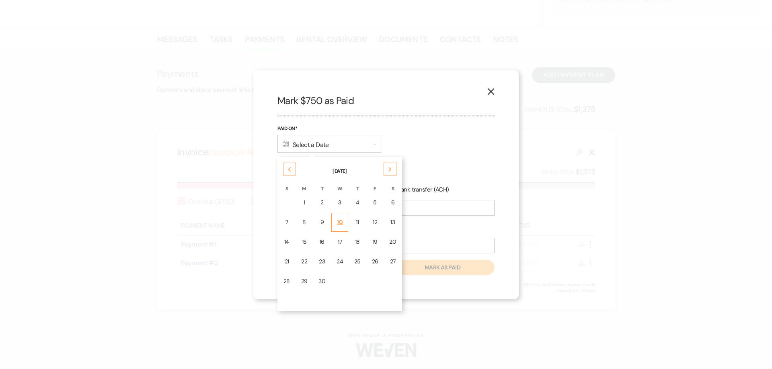
click at [339, 226] on div "10" at bounding box center [339, 222] width 6 height 8
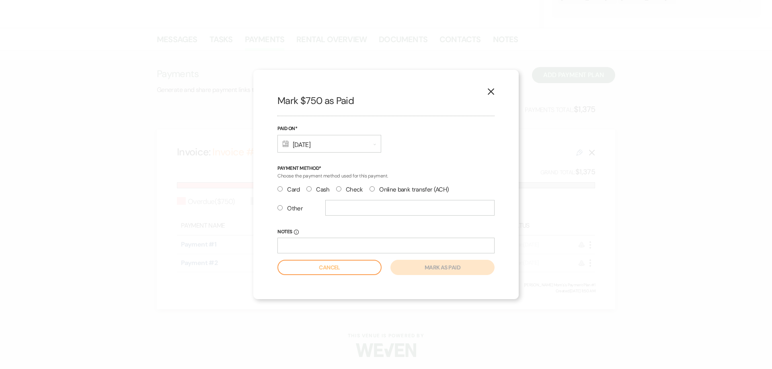
click at [283, 209] on label "Other" at bounding box center [289, 208] width 25 height 11
click at [283, 209] on input "Other" at bounding box center [279, 207] width 5 height 5
radio input "true"
click at [353, 203] on input "text" at bounding box center [409, 208] width 169 height 16
click at [353, 209] on input "Check 3481878" at bounding box center [409, 208] width 169 height 16
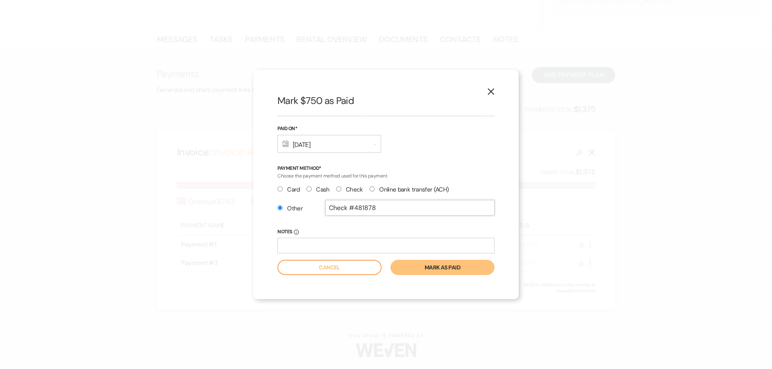
type input "Check #481878"
click at [425, 267] on button "Mark as paid" at bounding box center [442, 267] width 104 height 15
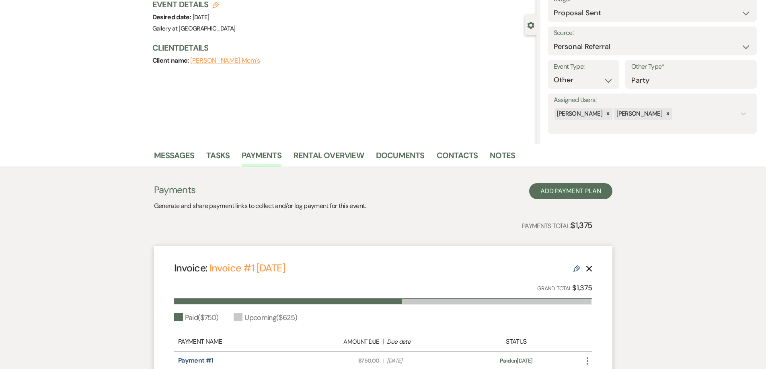
scroll to position [0, 0]
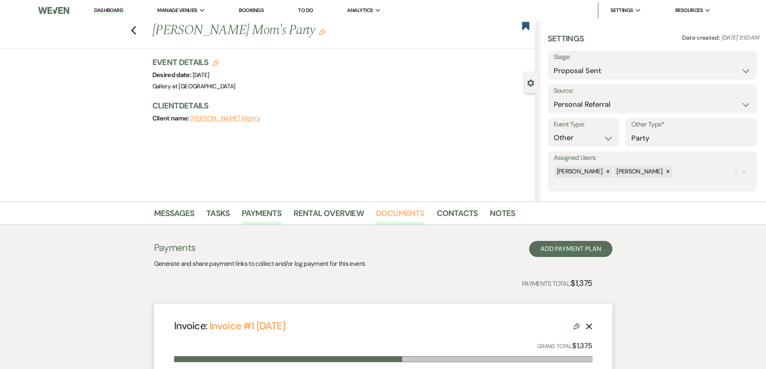
click at [402, 216] on link "Documents" at bounding box center [400, 216] width 49 height 18
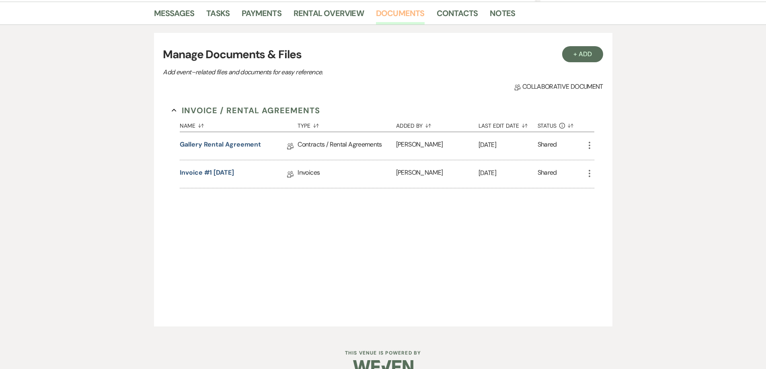
scroll to position [201, 0]
click at [240, 142] on link "Gallery Rental Agreement" at bounding box center [220, 145] width 81 height 12
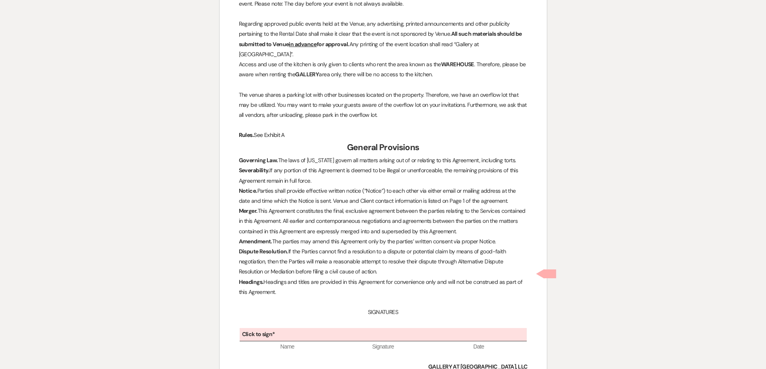
scroll to position [2183, 0]
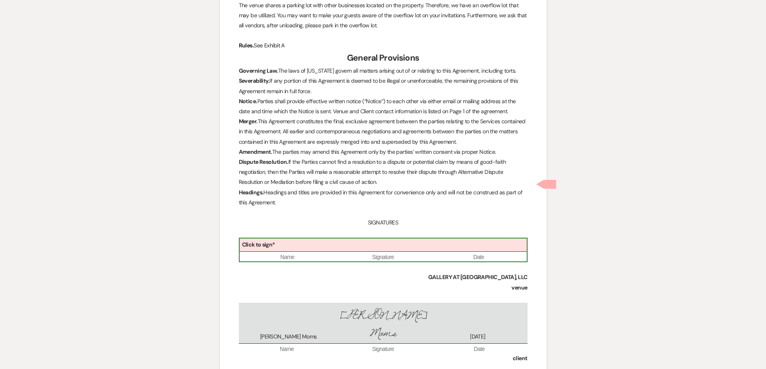
click at [332, 239] on div "Click to sign*" at bounding box center [383, 245] width 287 height 13
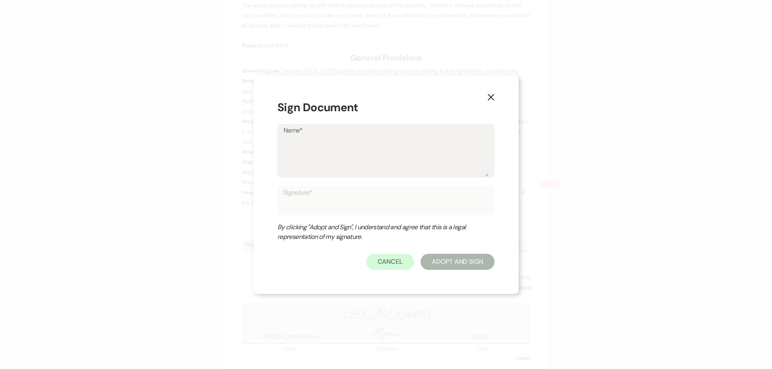
type textarea "S"
type input "S"
type textarea "Sh"
type input "Sh"
type textarea "She"
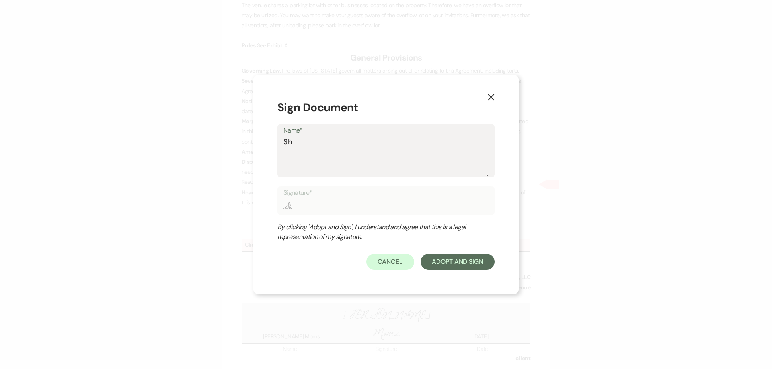
type input "She"
type textarea "Shel"
type input "Shel"
type textarea "Shelb"
type input "Shelb"
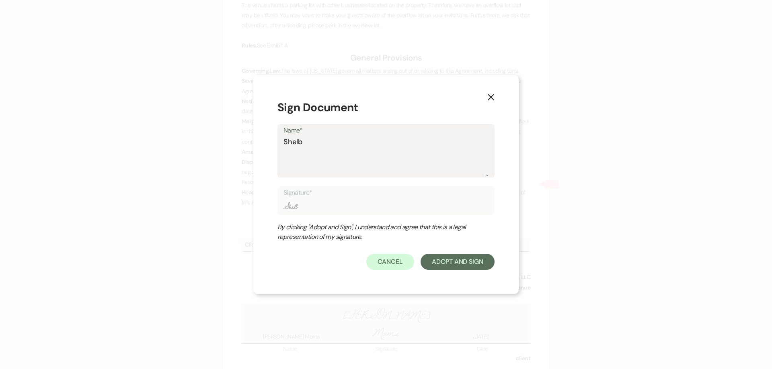
type textarea "[PERSON_NAME]"
type input "[PERSON_NAME]"
type textarea "[PERSON_NAME]"
type input "[PERSON_NAME]"
type textarea "Shelby B"
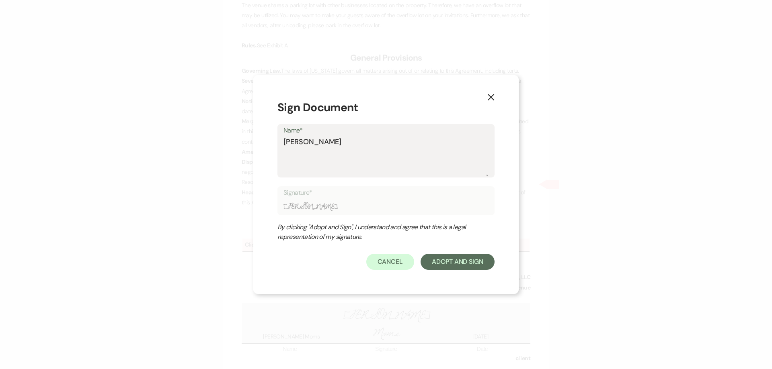
type input "Shelby B"
type textarea "[PERSON_NAME]"
type input "[PERSON_NAME]"
type textarea "Shelby Bak"
type input "Shelby Bak"
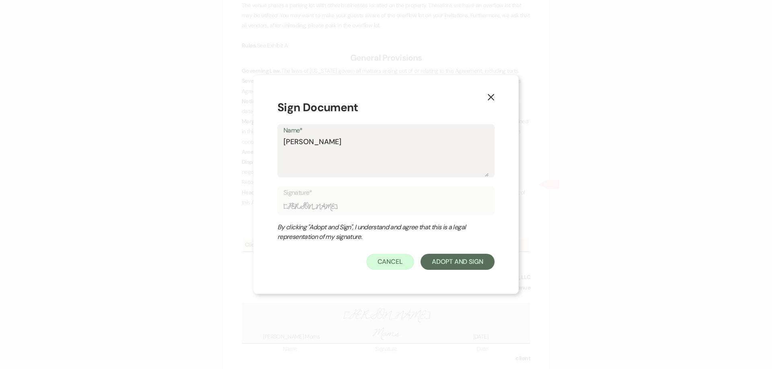
type textarea "Shelby Bake"
type input "Shelby Bake"
type textarea "[PERSON_NAME]"
type input "[PERSON_NAME]"
type textarea "[PERSON_NAME]"
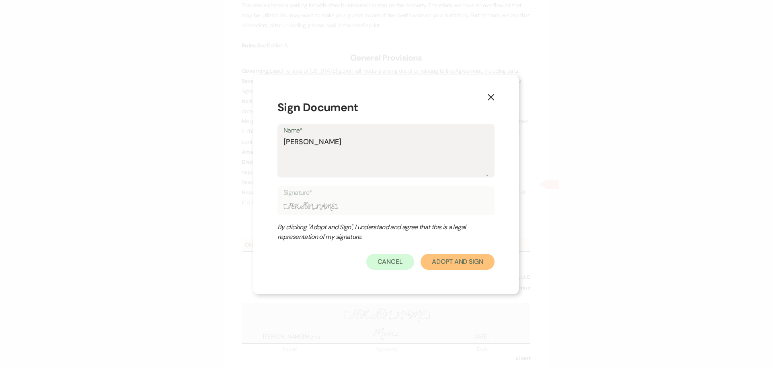
click at [480, 263] on button "Adopt And Sign" at bounding box center [457, 262] width 74 height 16
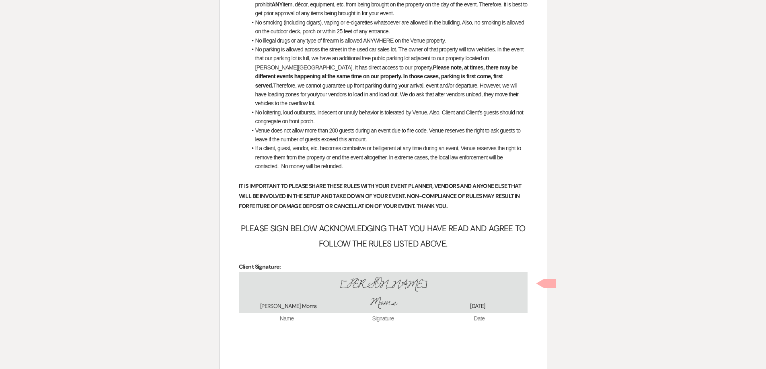
scroll to position [3153, 0]
checkbox input "true"
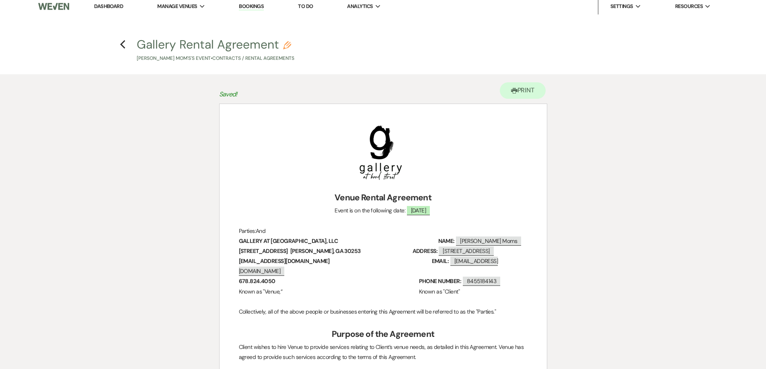
scroll to position [0, 0]
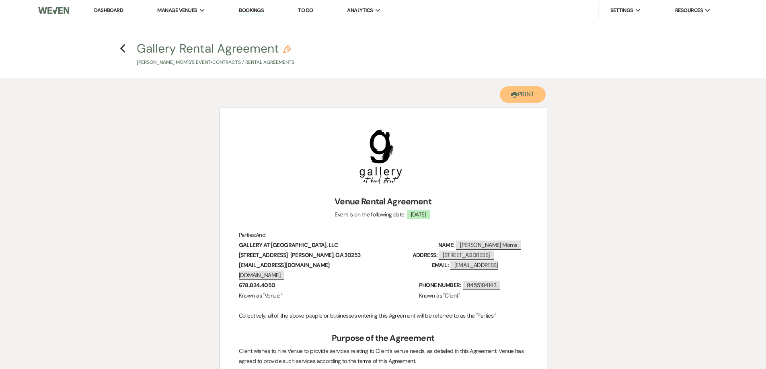
click at [528, 88] on button "Printer Print" at bounding box center [523, 94] width 46 height 16
click at [121, 47] on icon "Previous" at bounding box center [123, 49] width 6 height 10
select select "6"
select select "12"
select select "13"
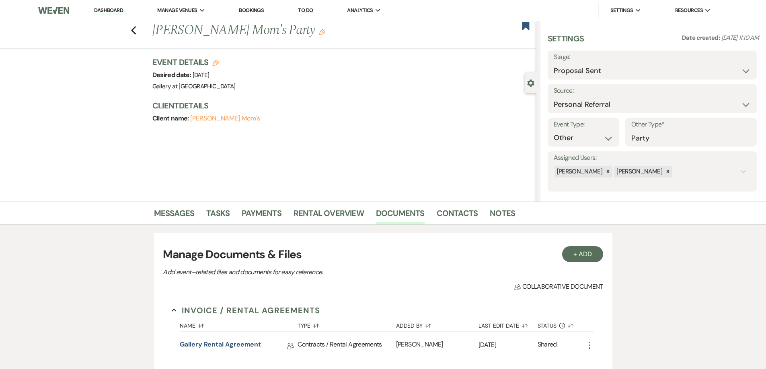
scroll to position [201, 0]
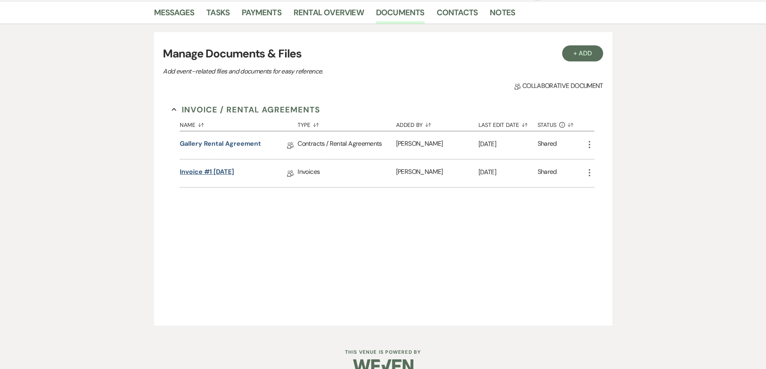
click at [234, 171] on link "Invoice #1 [DATE]" at bounding box center [207, 173] width 54 height 12
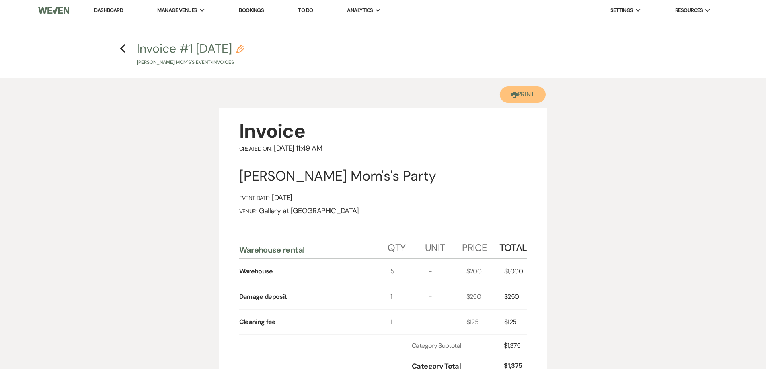
click at [522, 94] on button "Printer Print" at bounding box center [523, 94] width 46 height 16
click at [121, 48] on use "button" at bounding box center [122, 48] width 5 height 9
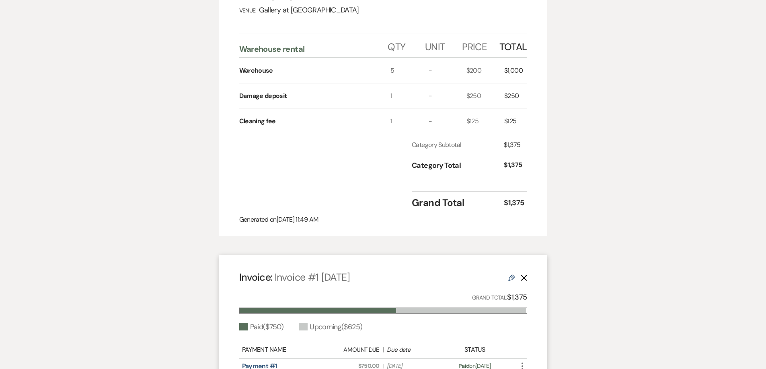
select select "6"
select select "12"
select select "13"
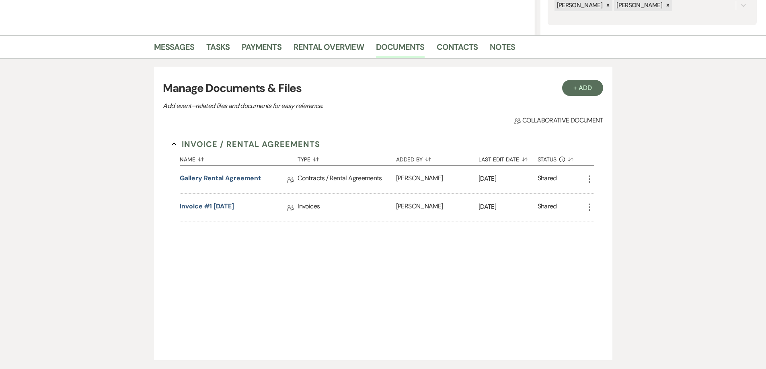
scroll to position [121, 0]
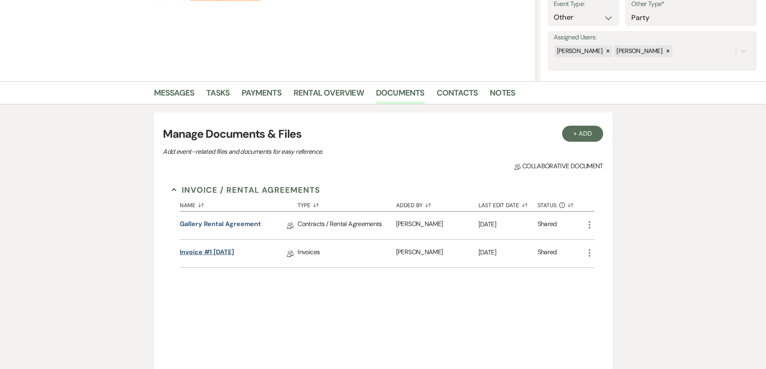
click at [227, 259] on link "Invoice #1 [DATE]" at bounding box center [207, 254] width 54 height 12
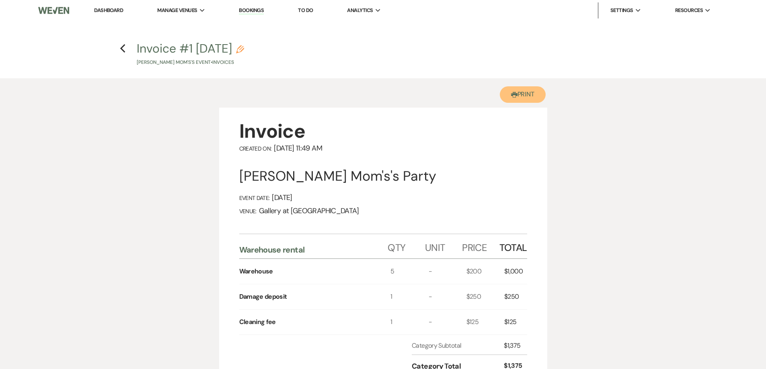
click at [538, 98] on button "Printer Print" at bounding box center [523, 94] width 46 height 16
click at [121, 51] on icon "Previous" at bounding box center [123, 49] width 6 height 10
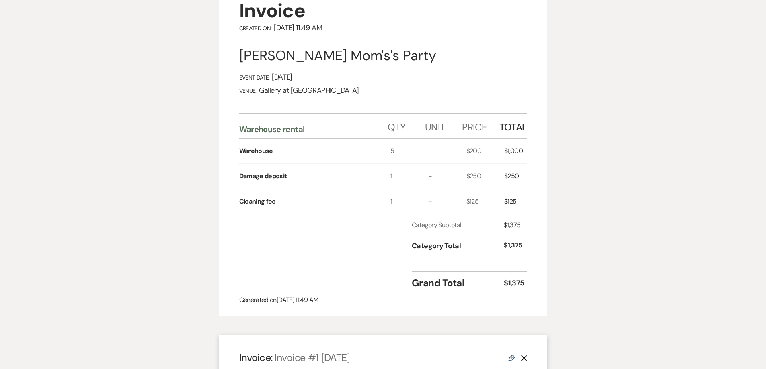
select select "6"
select select "12"
select select "13"
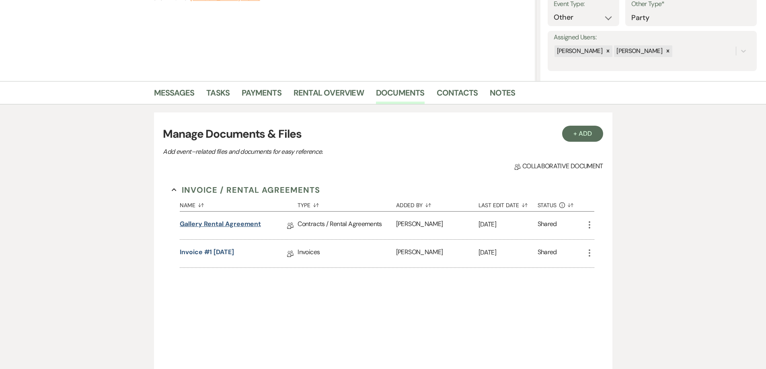
click at [253, 223] on link "Gallery Rental Agreement" at bounding box center [220, 225] width 81 height 12
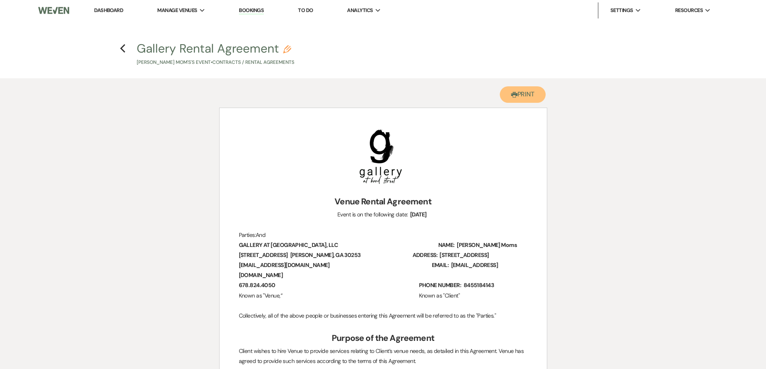
drag, startPoint x: 522, startPoint y: 93, endPoint x: 592, endPoint y: 311, distance: 228.6
click at [523, 93] on button "Printer Print" at bounding box center [523, 94] width 46 height 16
click at [124, 51] on icon "Previous" at bounding box center [123, 49] width 6 height 10
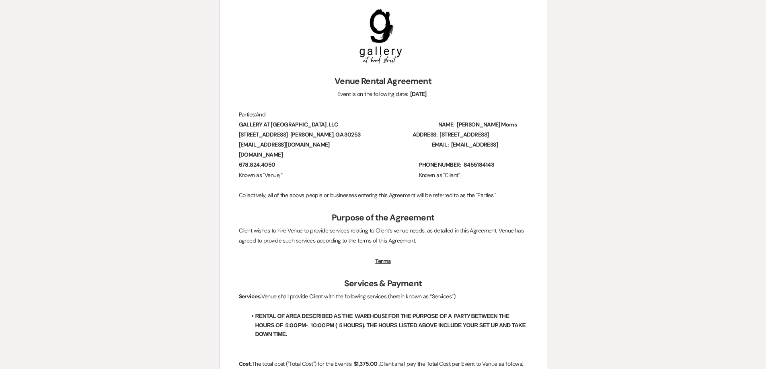
select select "6"
select select "12"
select select "13"
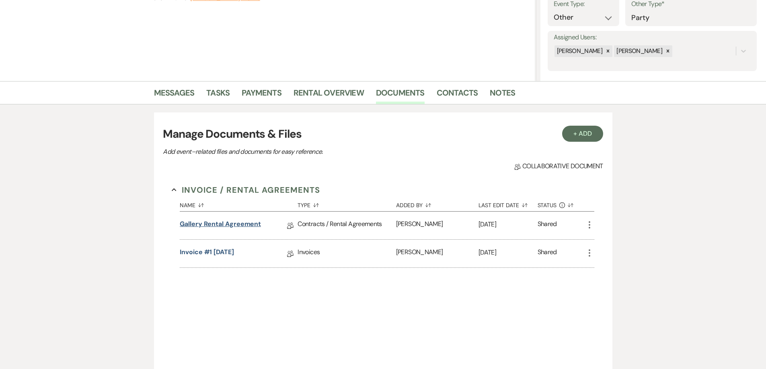
click at [238, 225] on link "Gallery Rental Agreement" at bounding box center [220, 225] width 81 height 12
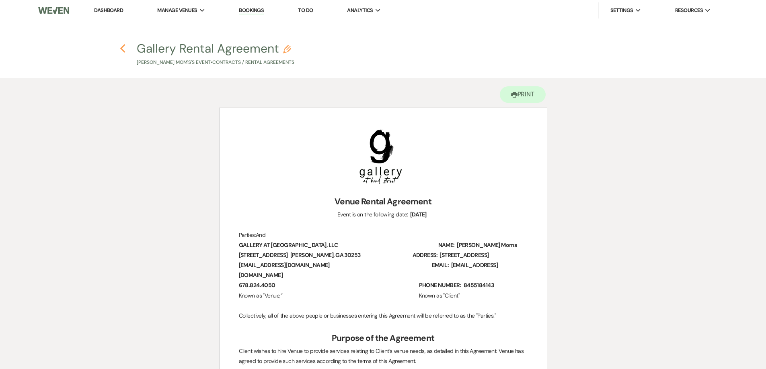
click at [121, 47] on icon "Previous" at bounding box center [123, 49] width 6 height 10
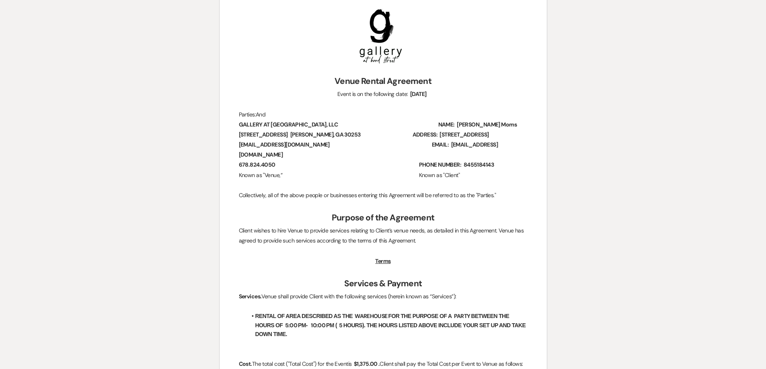
select select "6"
select select "12"
select select "13"
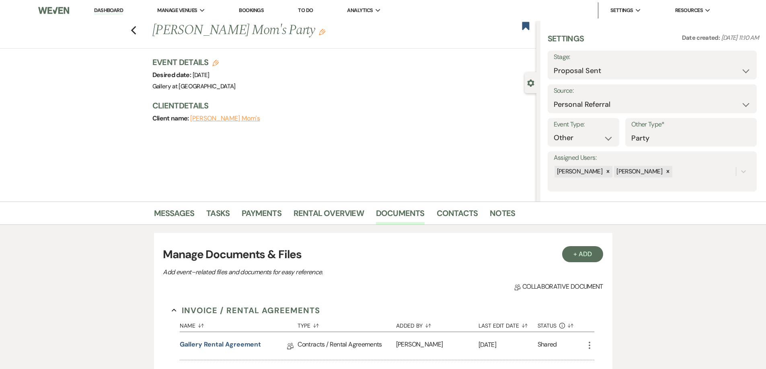
click at [319, 33] on icon "Edit" at bounding box center [322, 32] width 6 height 6
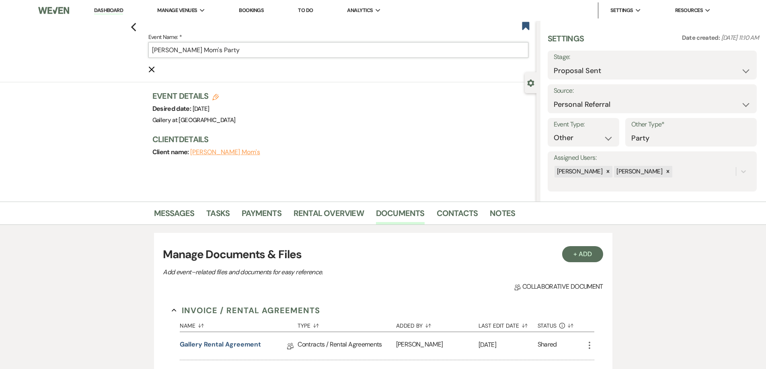
click at [276, 51] on input "[PERSON_NAME] Mom's Party" at bounding box center [338, 50] width 380 height 16
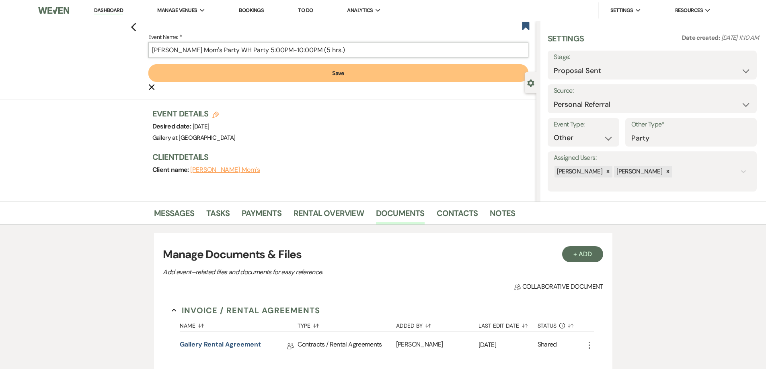
type input "McDonough Mom's Party WH Party 5:00PM-10:00PM (5 hrs.)"
click at [269, 77] on button "Save" at bounding box center [338, 73] width 380 height 18
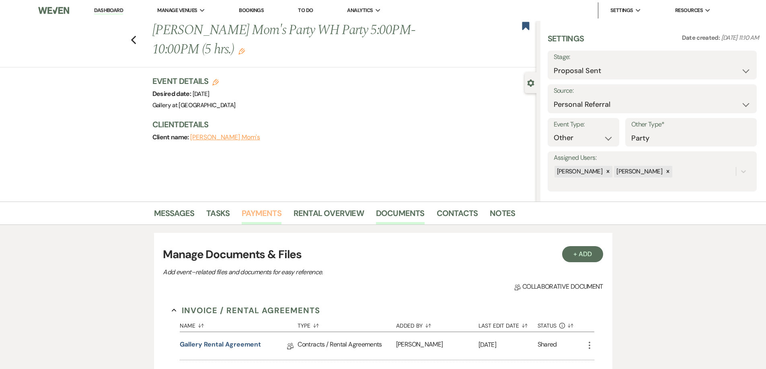
click at [256, 215] on link "Payments" at bounding box center [262, 216] width 40 height 18
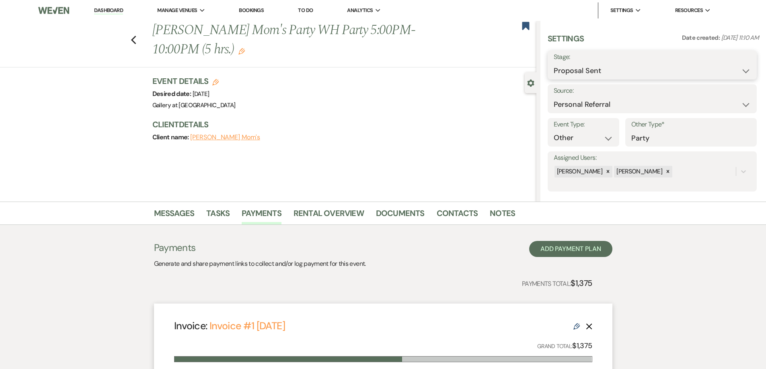
click at [575, 73] on select "Inquiry Follow Up Tour Requested Tour Confirmed Toured Proposal Sent Booked Lost" at bounding box center [651, 71] width 197 height 16
select select "7"
click at [553, 63] on select "Inquiry Follow Up Tour Requested Tour Confirmed Toured Proposal Sent Booked Lost" at bounding box center [651, 71] width 197 height 16
click at [727, 62] on button "Save" at bounding box center [733, 65] width 45 height 16
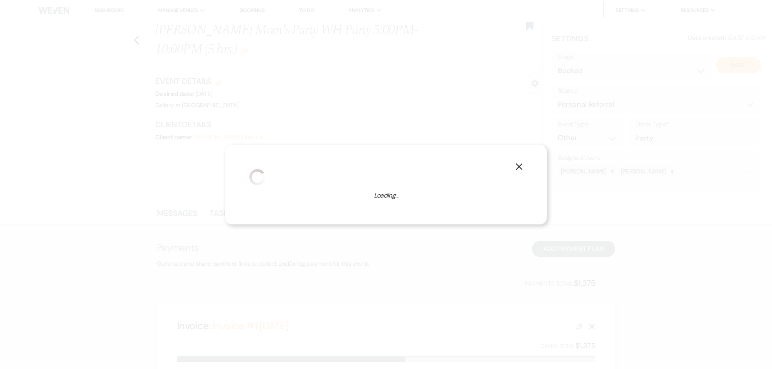
select select "13"
select select "733"
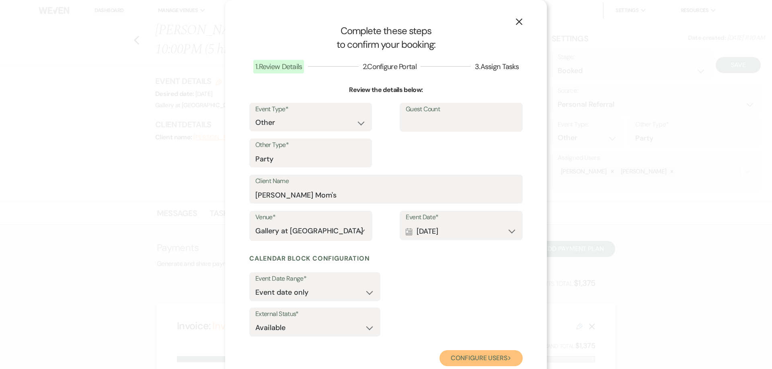
click at [462, 358] on button "Configure users Next" at bounding box center [480, 358] width 83 height 16
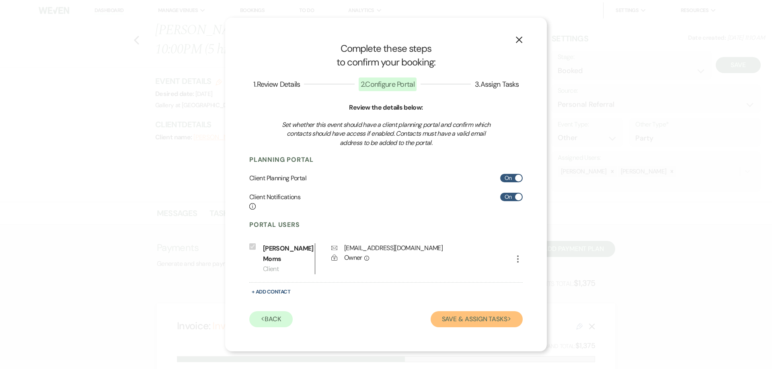
click at [455, 318] on button "Save & Assign Tasks Next" at bounding box center [476, 319] width 92 height 16
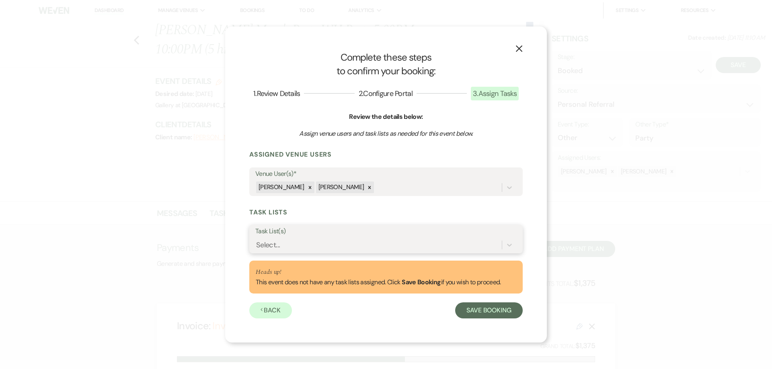
click at [362, 243] on div "Select..." at bounding box center [378, 245] width 246 height 14
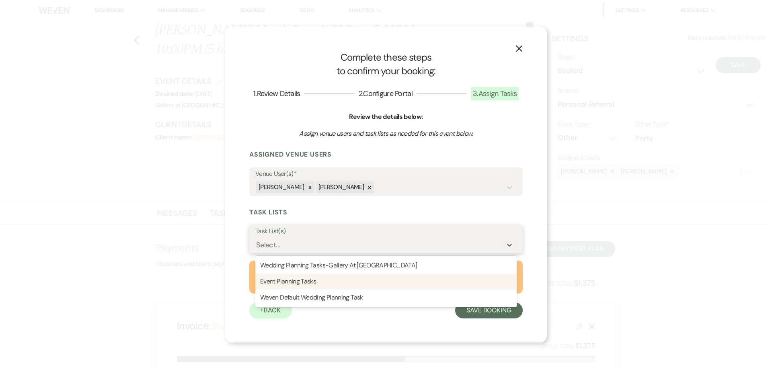
click at [358, 283] on div "Event Planning Tasks" at bounding box center [385, 282] width 261 height 16
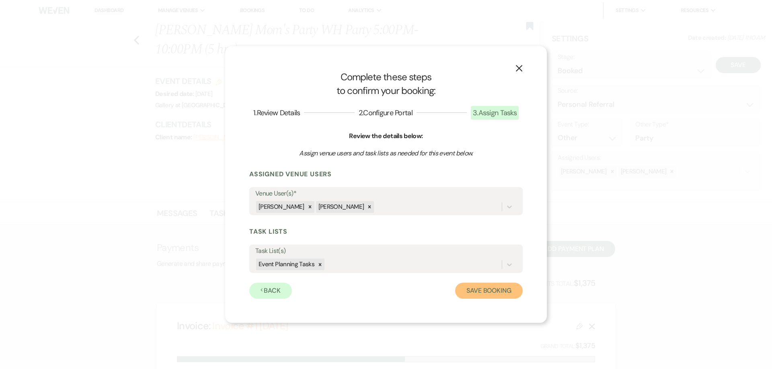
click at [471, 289] on button "Save Booking" at bounding box center [489, 291] width 68 height 16
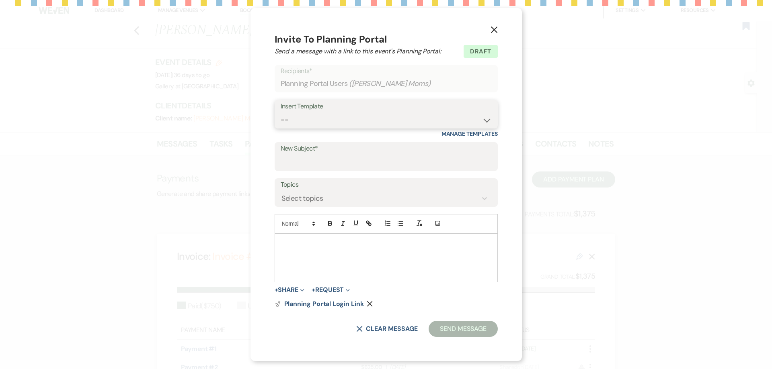
click at [324, 122] on select "-- Initial Inquiry Response-DATE IS AVAILABLE Initial Inquiry Response-DATE NOT…" at bounding box center [386, 120] width 211 height 16
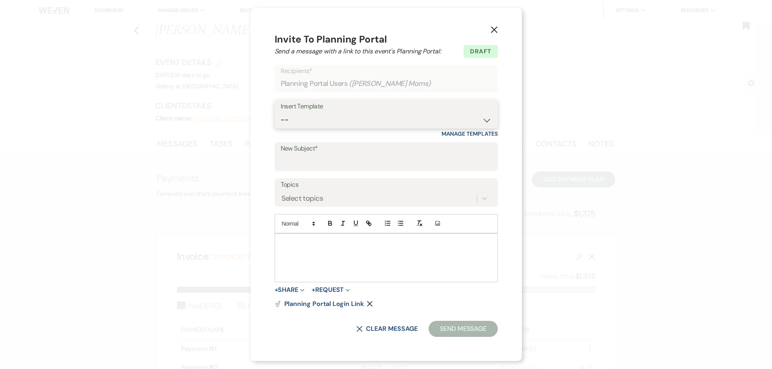
select select "2651"
click at [281, 112] on select "-- Initial Inquiry Response-DATE IS AVAILABLE Initial Inquiry Response-DATE NOT…" at bounding box center [386, 120] width 211 height 16
type input "Weven Planning Portal Introduction"
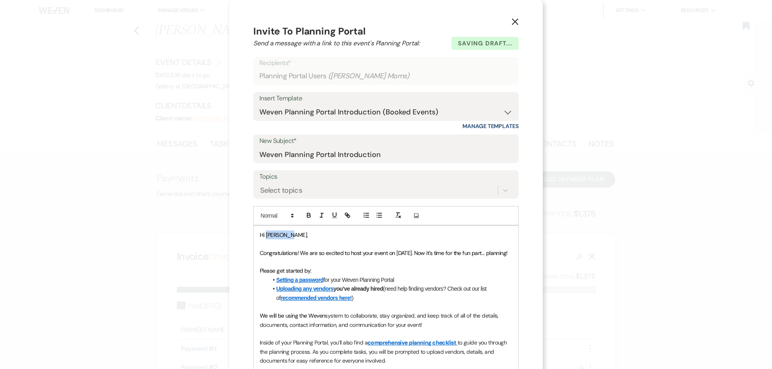
drag, startPoint x: 291, startPoint y: 235, endPoint x: 264, endPoint y: 234, distance: 27.7
click at [264, 234] on span "Hi McDonough," at bounding box center [284, 234] width 48 height 7
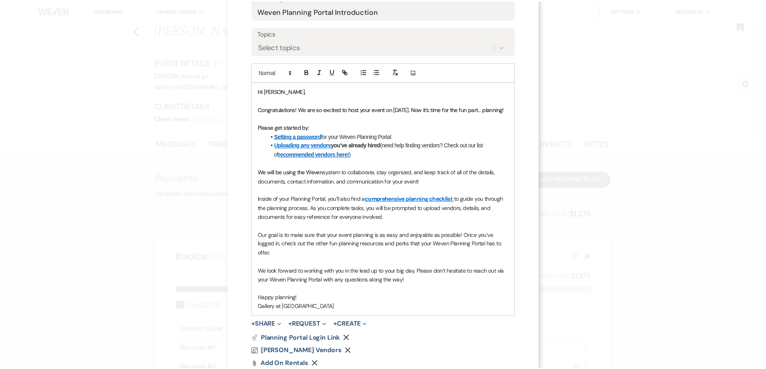
scroll to position [196, 0]
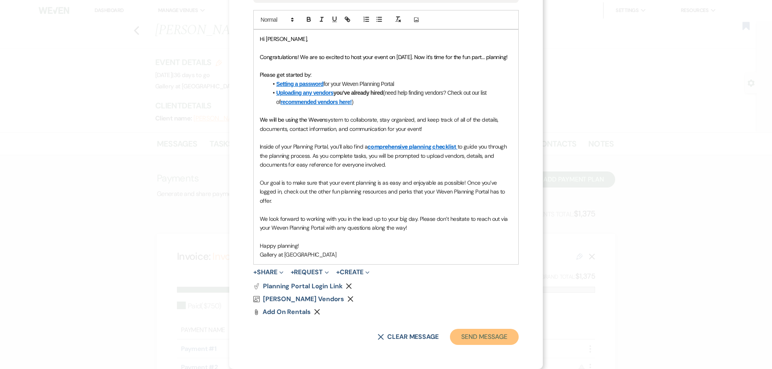
click at [459, 338] on button "Send Message" at bounding box center [484, 337] width 69 height 16
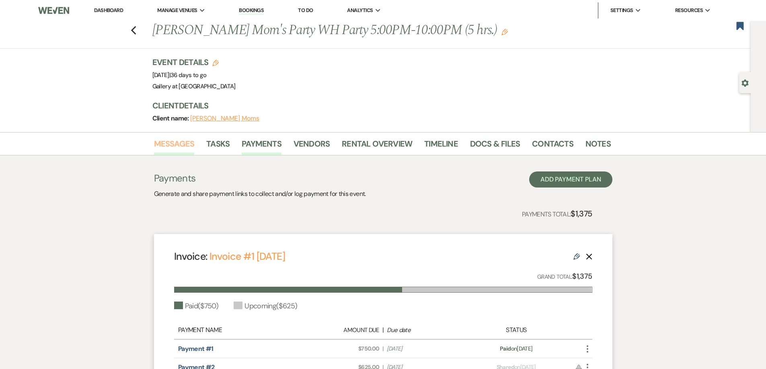
click at [172, 141] on link "Messages" at bounding box center [174, 146] width 41 height 18
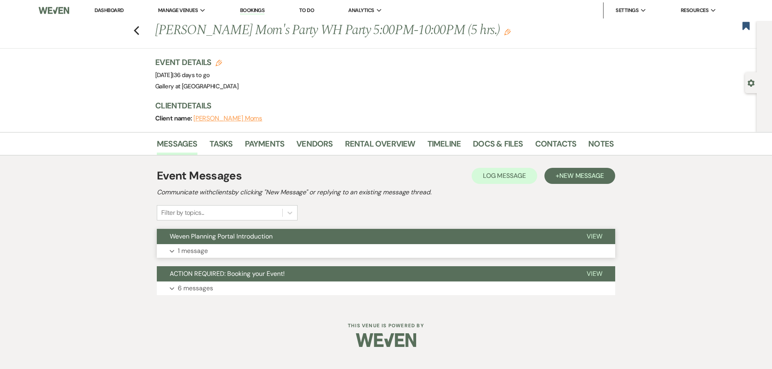
click at [237, 249] on button "Expand 1 message" at bounding box center [386, 251] width 458 height 14
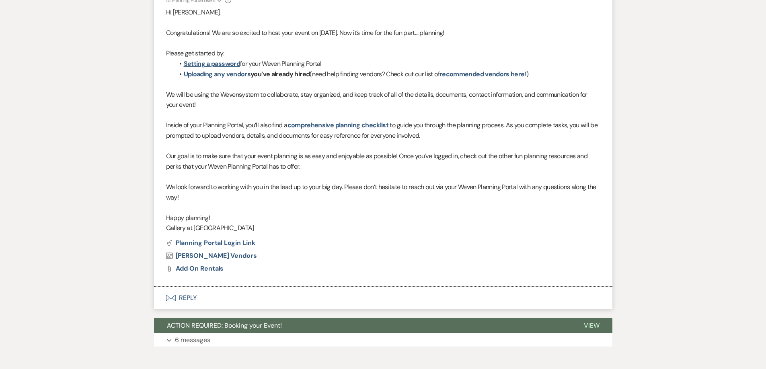
scroll to position [307, 0]
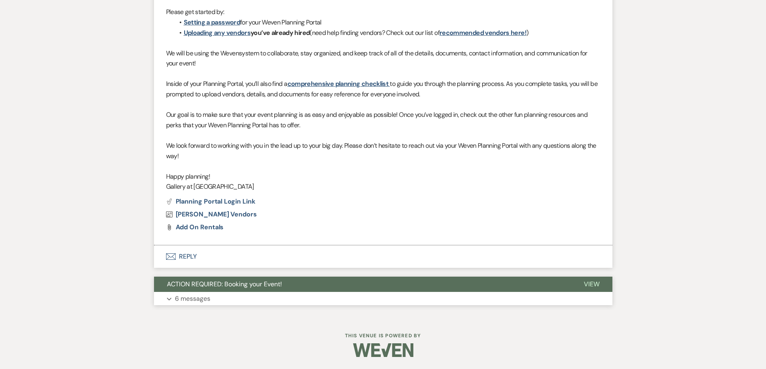
click at [254, 293] on button "Expand 6 messages" at bounding box center [383, 299] width 458 height 14
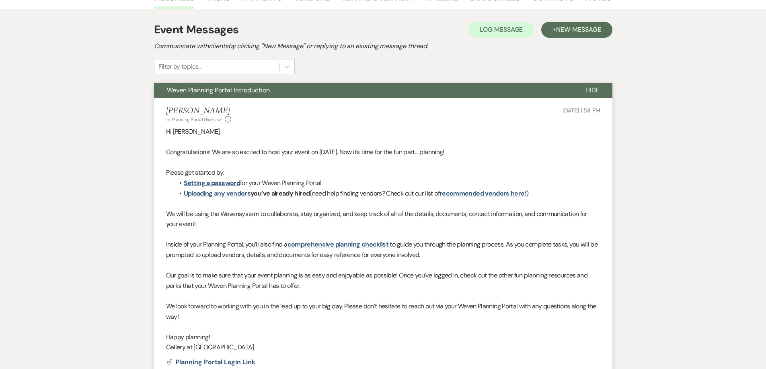
scroll to position [0, 0]
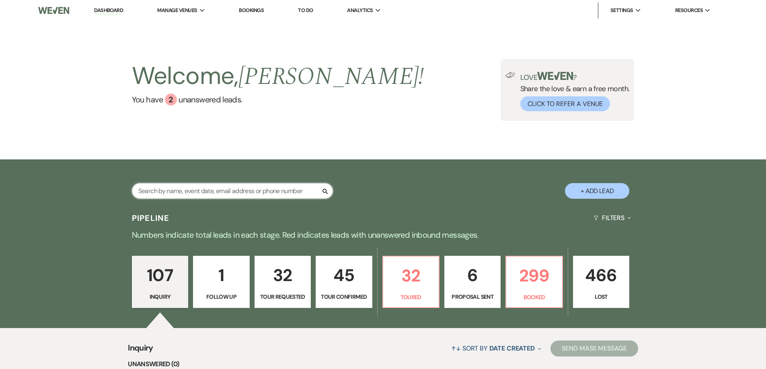
click at [301, 191] on input "text" at bounding box center [232, 191] width 201 height 16
type input "rico"
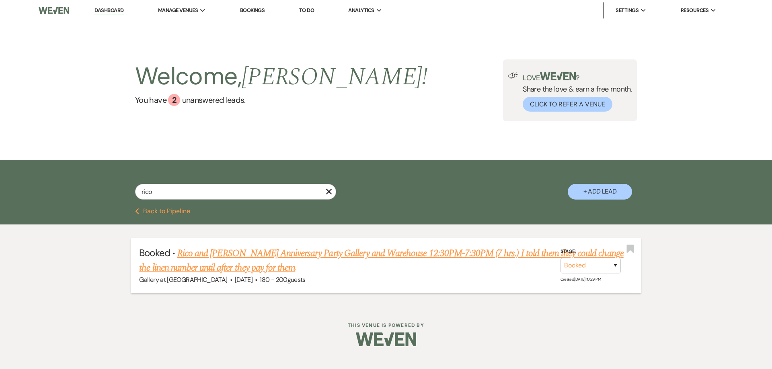
click at [271, 251] on link "Rico and [PERSON_NAME] Anniversary Party Gallery and Warehouse 12:30PM-7:30PM (…" at bounding box center [381, 260] width 484 height 29
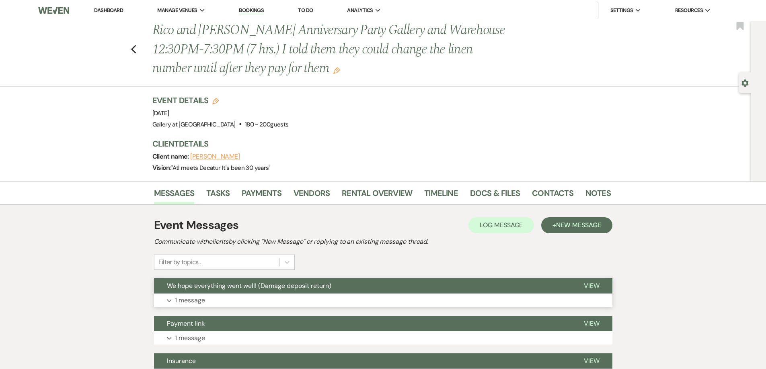
click at [319, 299] on button "Expand 1 message" at bounding box center [383, 301] width 458 height 14
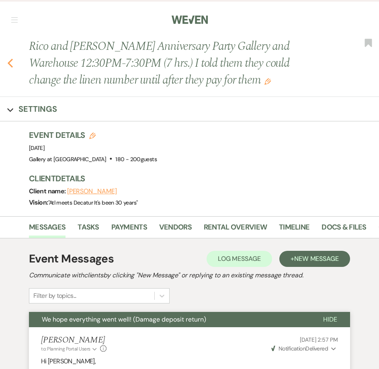
click at [10, 61] on use "button" at bounding box center [10, 63] width 5 height 9
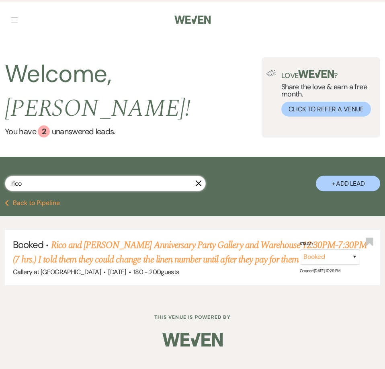
drag, startPoint x: 95, startPoint y: 168, endPoint x: -9, endPoint y: 156, distance: 104.3
click at [0, 156] on html "Weven Check Log Out Pinterest Instagram Facebook Terms of Use Privacy Policy Da…" at bounding box center [192, 184] width 385 height 369
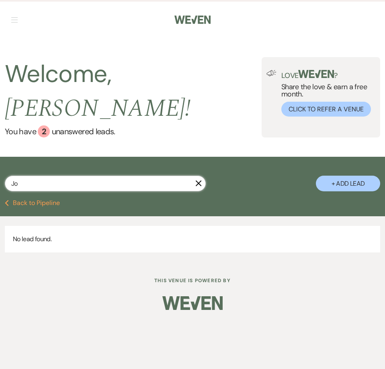
type input "Jos"
select select "5"
select select "8"
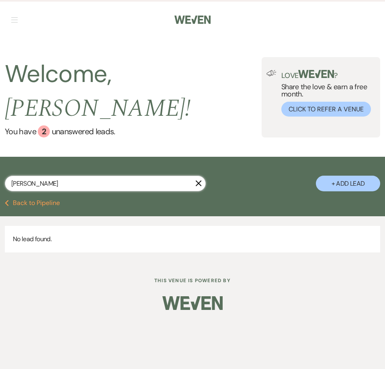
select select "8"
select select "2"
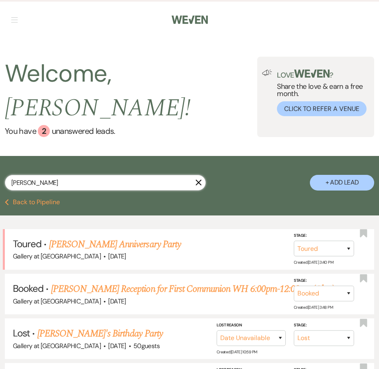
type input "Jos"
click at [73, 237] on link "Joslyn Pickens's Anniversary Party" at bounding box center [115, 244] width 132 height 14
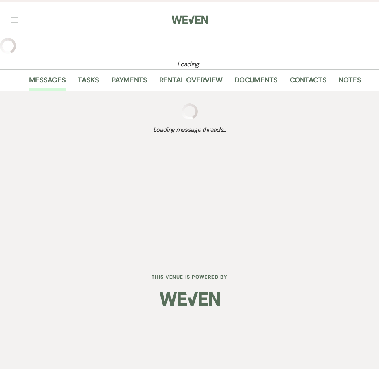
select select "5"
select select "17"
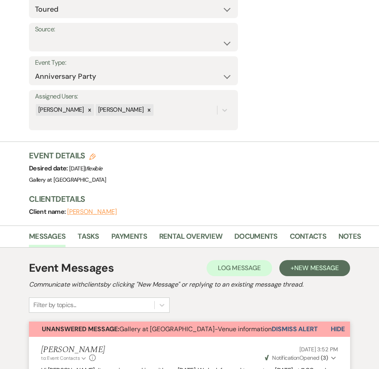
scroll to position [121, 0]
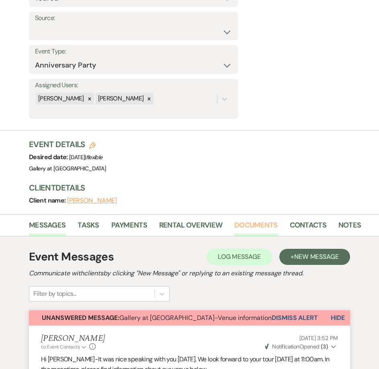
drag, startPoint x: 249, startPoint y: 226, endPoint x: 253, endPoint y: 224, distance: 4.7
click at [249, 226] on link "Documents" at bounding box center [255, 227] width 43 height 16
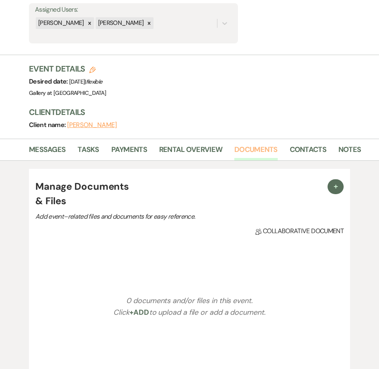
scroll to position [201, 0]
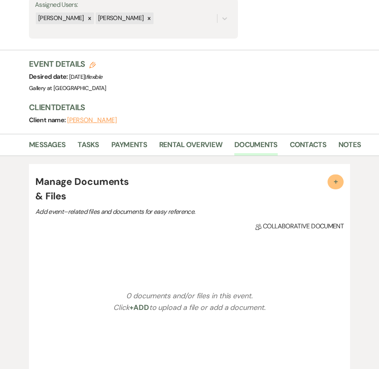
click at [341, 177] on button "+" at bounding box center [336, 181] width 16 height 15
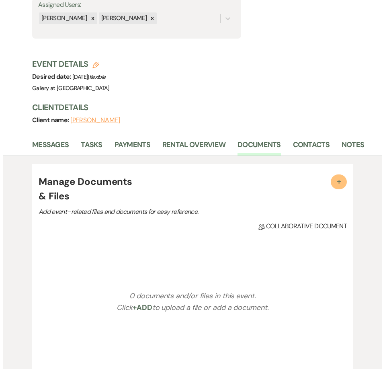
scroll to position [201, 0]
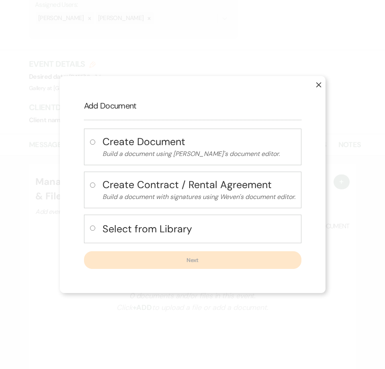
click at [94, 225] on label at bounding box center [94, 230] width 8 height 13
click at [94, 225] on input "radio" at bounding box center [92, 227] width 5 height 5
radio input "true"
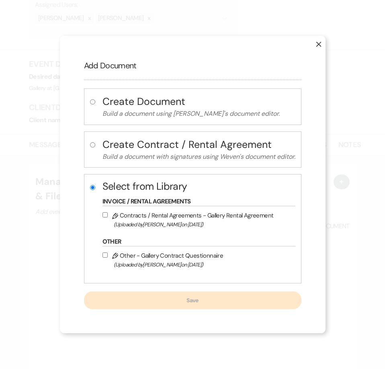
click at [104, 213] on input "Pencil Contracts / Rental Agreements - Gallery Rental Agreement (Uploaded by Ju…" at bounding box center [104, 214] width 5 height 5
checkbox input "true"
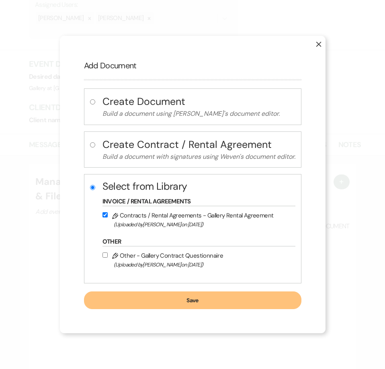
click at [149, 299] on button "Save" at bounding box center [192, 300] width 217 height 18
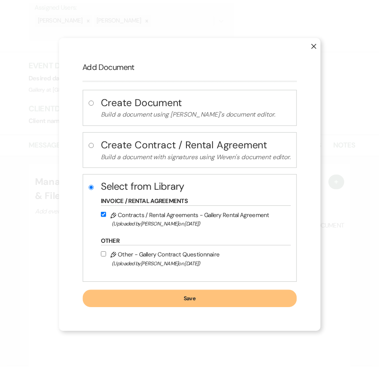
scroll to position [201, 0]
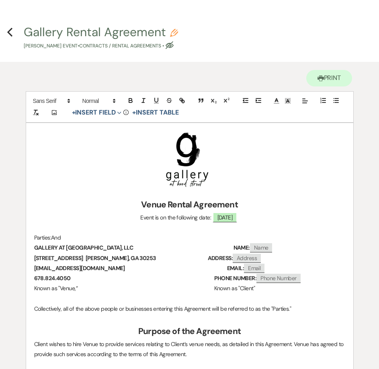
scroll to position [80, 0]
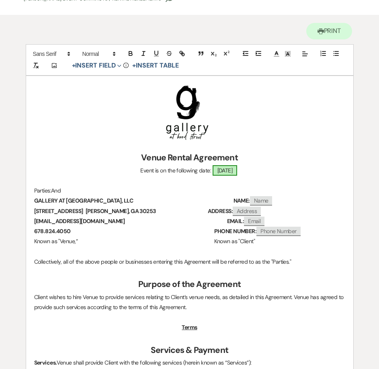
click at [229, 170] on span "01/03/2026" at bounding box center [225, 170] width 25 height 10
select select "smartCustomField"
select select "owner"
select select "{{eventDate}}"
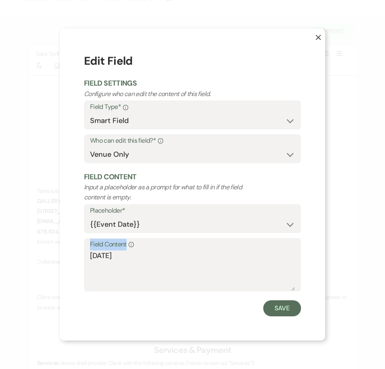
drag, startPoint x: 125, startPoint y: 254, endPoint x: 71, endPoint y: 258, distance: 54.8
click at [71, 258] on div "X Edit Field Field Settings Configure who can edit the content of this field. F…" at bounding box center [192, 184] width 265 height 311
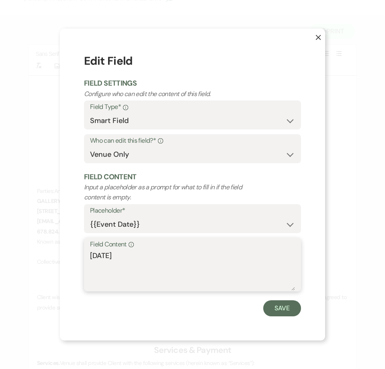
drag, startPoint x: 131, startPoint y: 256, endPoint x: 79, endPoint y: 258, distance: 52.7
click at [79, 258] on div "X Edit Field Field Settings Configure who can edit the content of this field. F…" at bounding box center [192, 184] width 265 height 311
type textarea "S"
type textarea "F"
type textarea "Saturday, January 3, 2026"
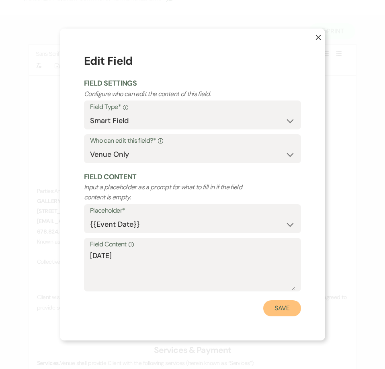
click at [282, 312] on button "Save" at bounding box center [282, 308] width 38 height 16
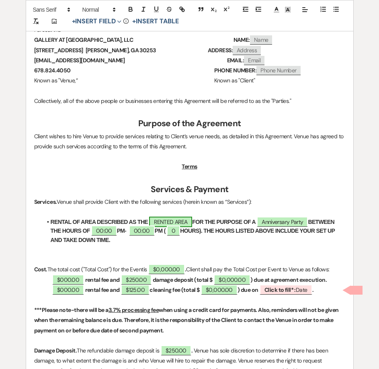
click at [189, 223] on span "RENTED AREA" at bounding box center [170, 222] width 43 height 10
select select "owner"
select select "Location"
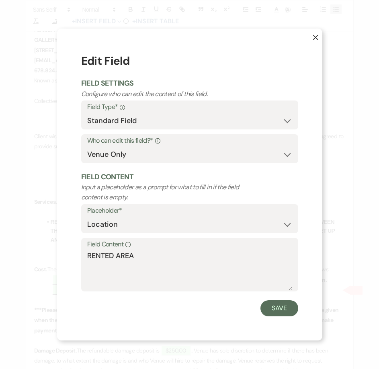
scroll to position [242, 0]
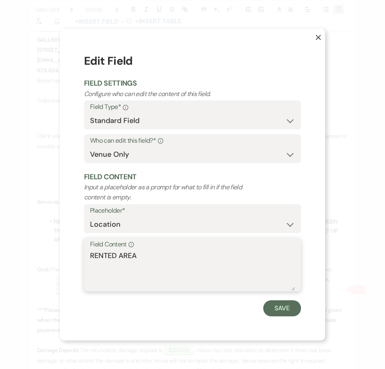
drag, startPoint x: 147, startPoint y: 256, endPoint x: 57, endPoint y: 259, distance: 90.9
click at [57, 259] on div "X Edit Field Field Settings Configure who can edit the content of this field. F…" at bounding box center [192, 184] width 385 height 369
type textarea "WAREHOUSE"
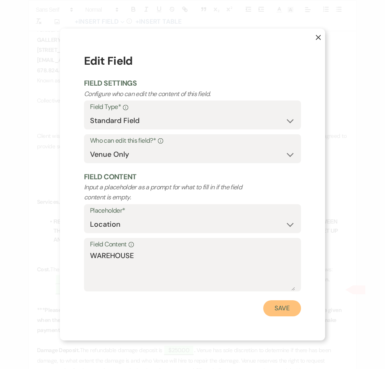
click at [284, 312] on button "Save" at bounding box center [282, 308] width 38 height 16
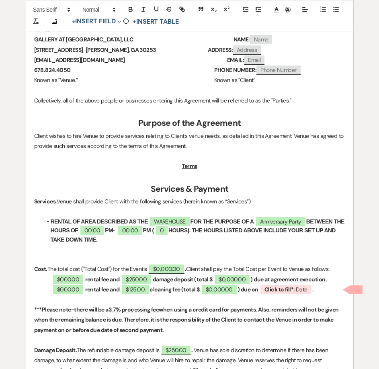
click at [279, 226] on li "RENTAL OF AREA DESCRIBED AS THE WAREHOUSE FOR THE PURPOSE OF A ﻿ Anniversary Pa…" at bounding box center [193, 230] width 303 height 27
click at [279, 220] on span "Anniversary Party" at bounding box center [280, 221] width 51 height 10
select select "smartCustomField"
select select "owner"
select select "{{eventType}}"
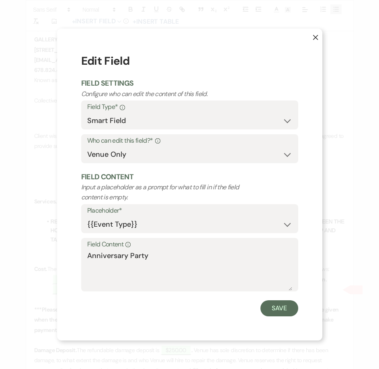
scroll to position [242, 0]
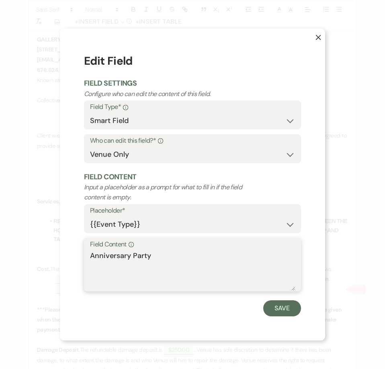
drag, startPoint x: 159, startPoint y: 254, endPoint x: 56, endPoint y: 255, distance: 102.5
click at [56, 255] on div "X Edit Field Field Settings Configure who can edit the content of this field. F…" at bounding box center [192, 184] width 385 height 369
drag, startPoint x: 206, startPoint y: 259, endPoint x: 177, endPoint y: 256, distance: 29.2
click at [177, 256] on textarea "WEDDING ANNIVERSARY PARTY" at bounding box center [192, 270] width 205 height 40
type textarea "WEDDING ANNIVERSARY RECEPTION"
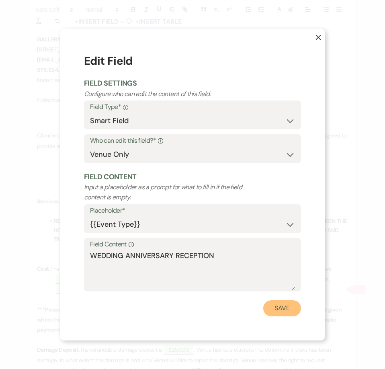
click at [276, 309] on button "Save" at bounding box center [282, 308] width 38 height 16
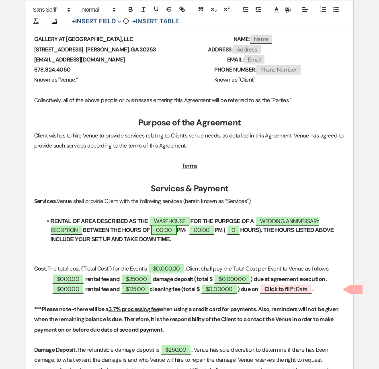
click at [172, 230] on span "00:00" at bounding box center [164, 230] width 26 height 10
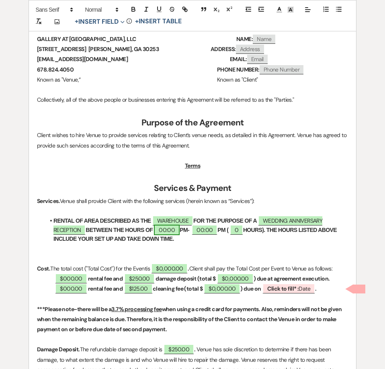
select select "owner"
select select "Time"
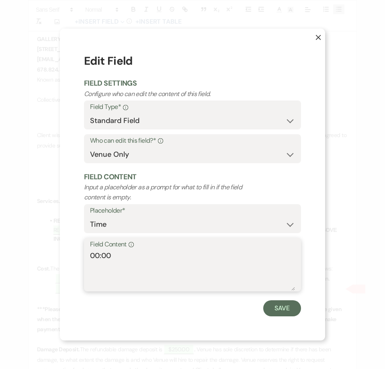
drag, startPoint x: 99, startPoint y: 254, endPoint x: 75, endPoint y: 252, distance: 24.3
click at [75, 254] on div "X Edit Field Field Settings Configure who can edit the content of this field. F…" at bounding box center [192, 184] width 265 height 311
type textarea "5:00"
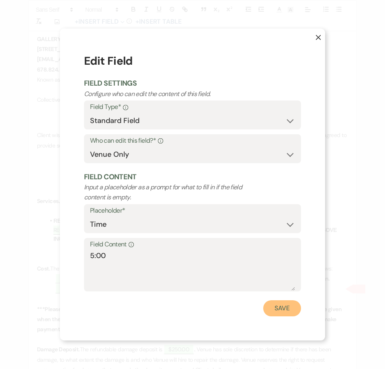
click at [267, 305] on button "Save" at bounding box center [282, 308] width 38 height 16
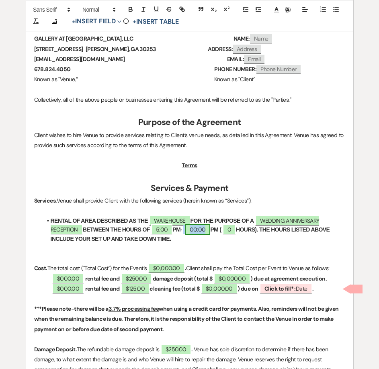
click at [201, 231] on span "00:00" at bounding box center [198, 229] width 26 height 10
select select "owner"
select select "Time"
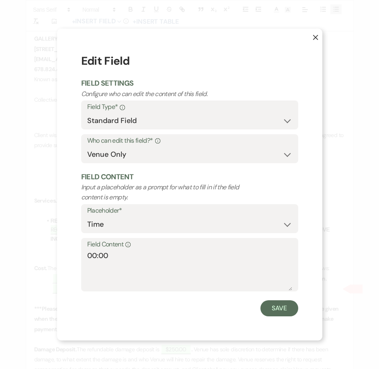
scroll to position [243, 0]
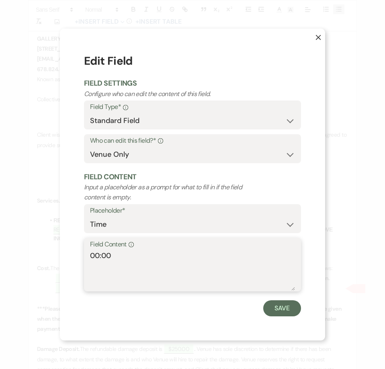
drag, startPoint x: 100, startPoint y: 255, endPoint x: 81, endPoint y: 255, distance: 18.9
click at [81, 255] on div "X Edit Field Field Settings Configure who can edit the content of this field. F…" at bounding box center [192, 184] width 265 height 311
type textarea "11:00"
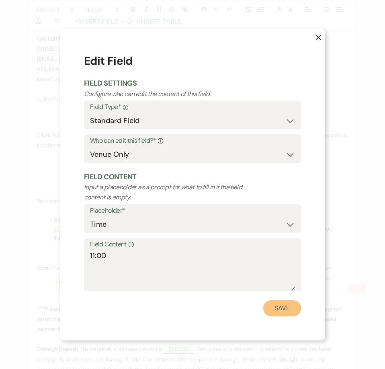
click at [278, 311] on button "Save" at bounding box center [282, 308] width 38 height 16
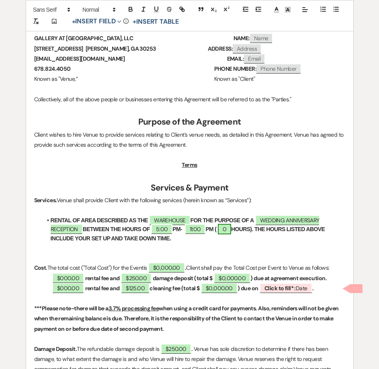
click at [230, 232] on span "0" at bounding box center [224, 229] width 13 height 10
select select "owner"
select select "Number"
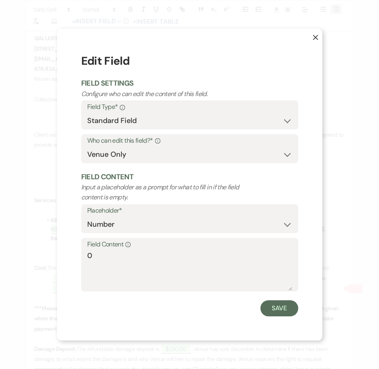
scroll to position [243, 0]
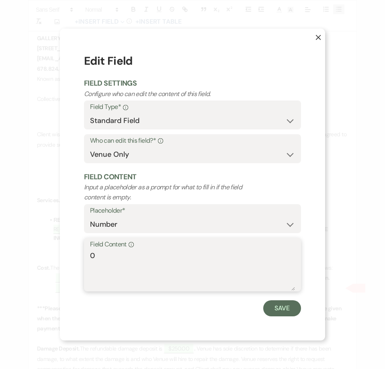
drag, startPoint x: 98, startPoint y: 256, endPoint x: 78, endPoint y: 256, distance: 20.9
click at [78, 256] on div "X Edit Field Field Settings Configure who can edit the content of this field. F…" at bounding box center [192, 184] width 265 height 311
type textarea "5"
type textarea "6"
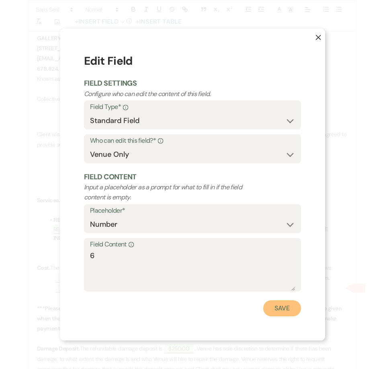
click at [283, 301] on button "Save" at bounding box center [282, 308] width 38 height 16
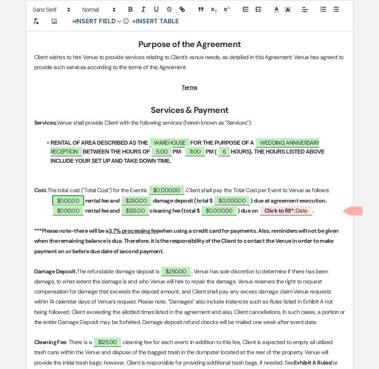
scroll to position [324, 0]
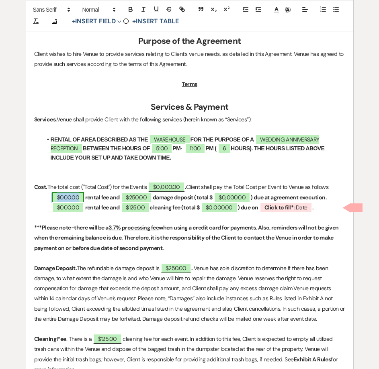
click at [63, 196] on span "$000.00" at bounding box center [68, 197] width 32 height 10
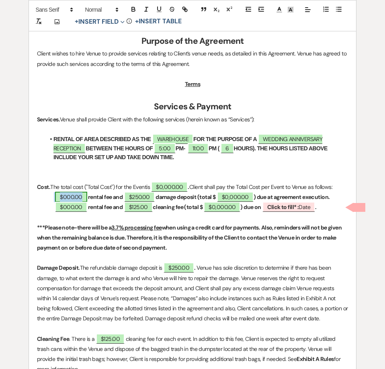
select select "owner"
select select "Amount"
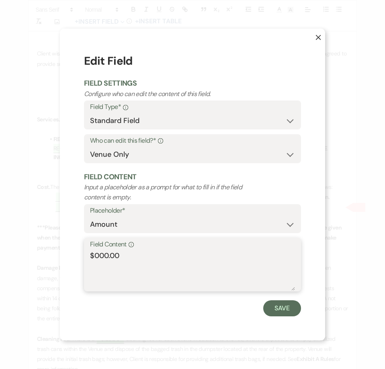
click at [99, 255] on textarea "$000.00" at bounding box center [192, 270] width 205 height 40
type textarea "$600.00"
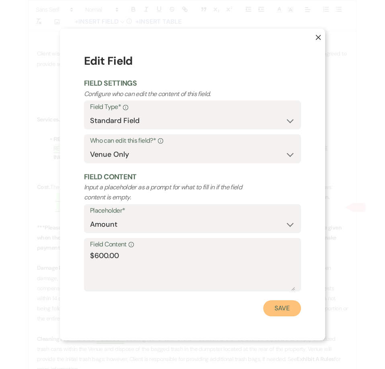
click at [281, 312] on button "Save" at bounding box center [282, 308] width 38 height 16
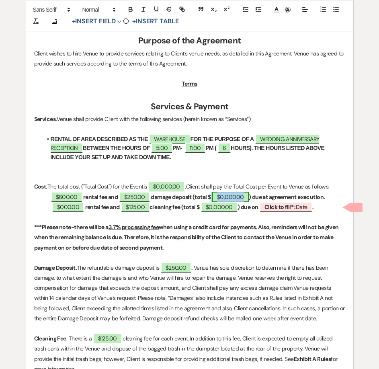
click at [231, 197] on span "$0,000.00" at bounding box center [230, 197] width 37 height 10
select select "owner"
select select "Total"
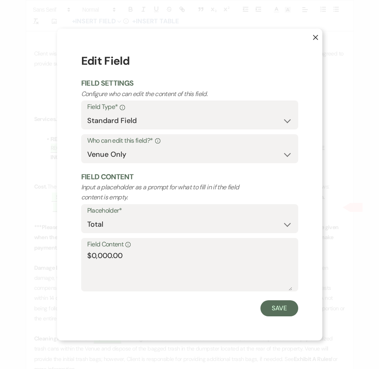
scroll to position [324, 0]
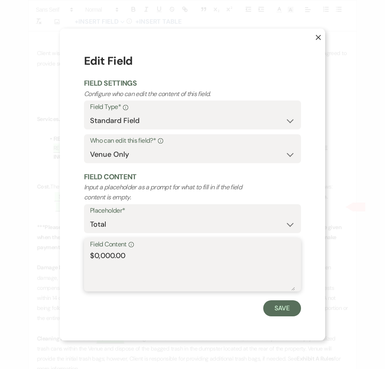
drag, startPoint x: 114, startPoint y: 254, endPoint x: 98, endPoint y: 255, distance: 16.5
click at [98, 255] on textarea "$0,000.00" at bounding box center [192, 270] width 205 height 40
type textarea "$850.00"
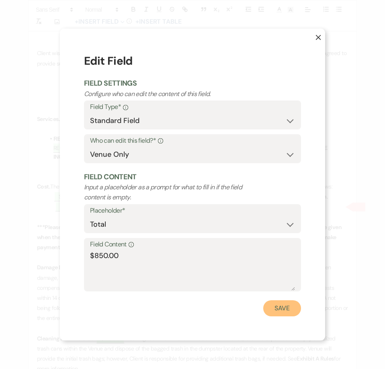
click at [280, 307] on button "Save" at bounding box center [282, 308] width 38 height 16
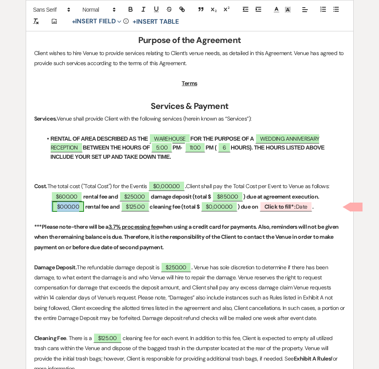
click at [70, 203] on span "$000.00" at bounding box center [68, 206] width 32 height 10
select select "owner"
select select "Amount"
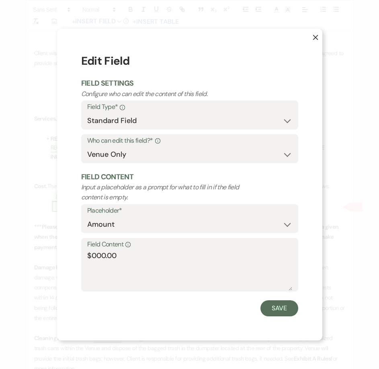
scroll to position [325, 0]
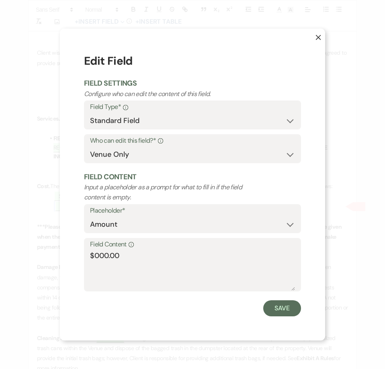
click at [315, 35] on button "X" at bounding box center [312, 41] width 26 height 25
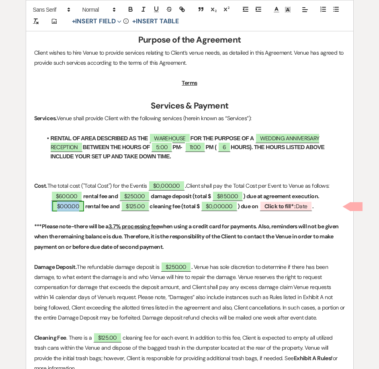
click at [63, 203] on span "$000.00" at bounding box center [68, 206] width 32 height 10
select select "owner"
select select "Amount"
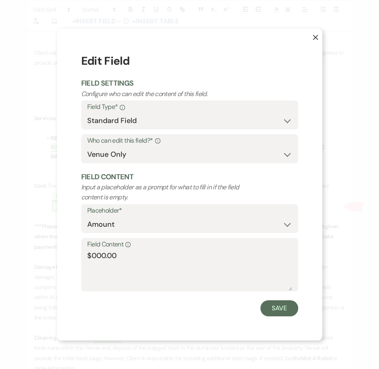
scroll to position [325, 0]
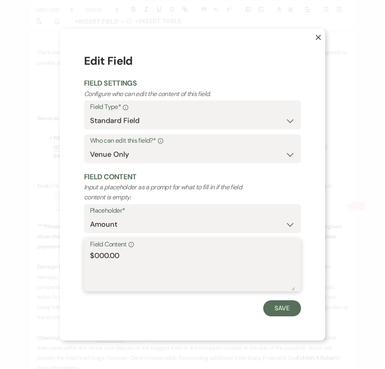
click at [100, 256] on textarea "$000.00" at bounding box center [192, 270] width 205 height 40
type textarea "$600.00"
click at [284, 318] on div "X Edit Field Field Settings Configure who can edit the content of this field. F…" at bounding box center [192, 184] width 265 height 311
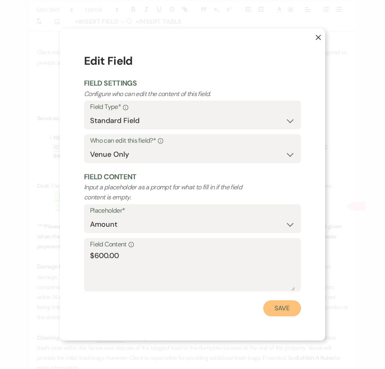
click at [282, 311] on button "Save" at bounding box center [282, 308] width 38 height 16
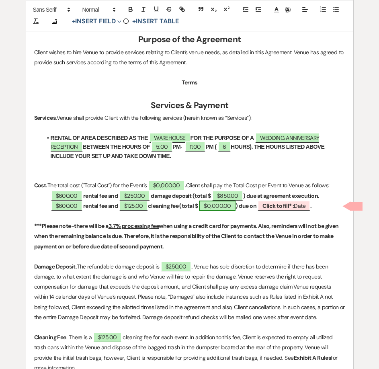
click at [228, 204] on span "$0,000.00" at bounding box center [217, 206] width 37 height 10
select select "owner"
select select "Total"
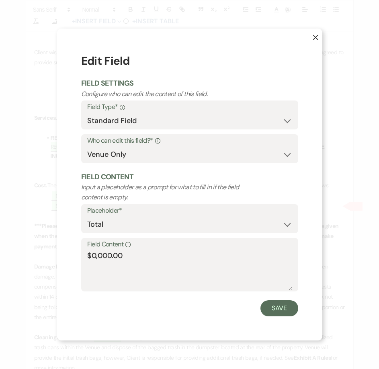
scroll to position [326, 0]
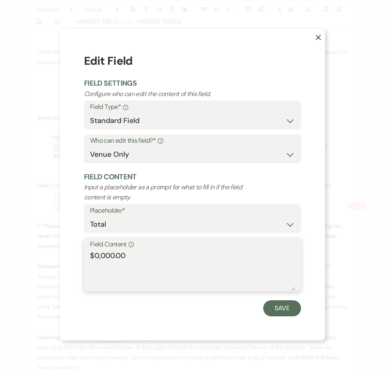
drag, startPoint x: 113, startPoint y: 256, endPoint x: 96, endPoint y: 256, distance: 17.3
click at [96, 256] on textarea "$0,000.00" at bounding box center [192, 270] width 205 height 40
type textarea "$725.00"
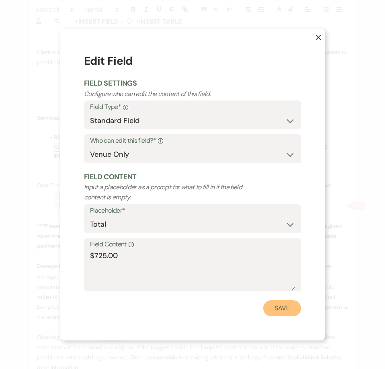
click at [271, 305] on button "Save" at bounding box center [282, 308] width 38 height 16
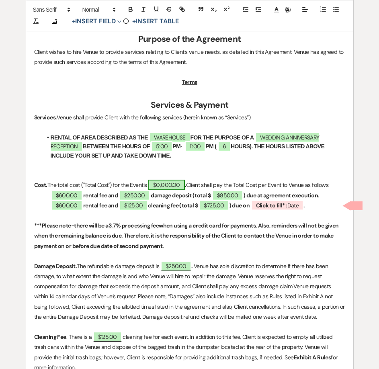
click at [172, 188] on span "$0,000.00" at bounding box center [166, 185] width 37 height 10
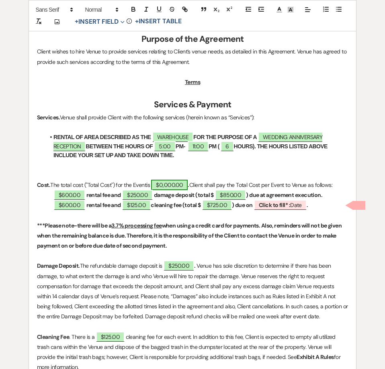
select select "owner"
select select "Total"
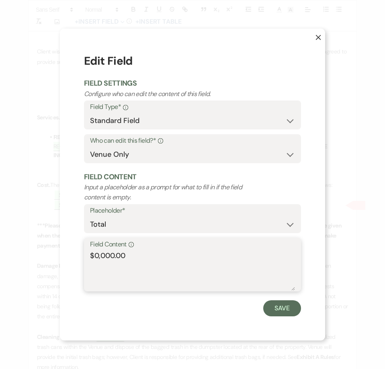
drag, startPoint x: 115, startPoint y: 254, endPoint x: 96, endPoint y: 259, distance: 19.0
click at [96, 259] on textarea "$0,000.00" at bounding box center [192, 270] width 205 height 40
type textarea "$1,575.00"
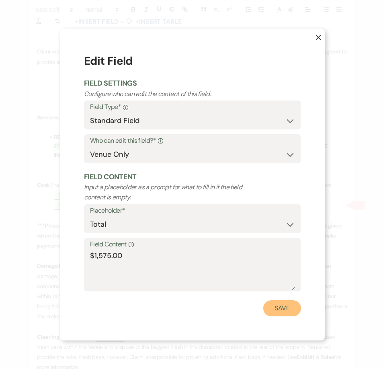
click at [288, 308] on button "Save" at bounding box center [282, 308] width 38 height 16
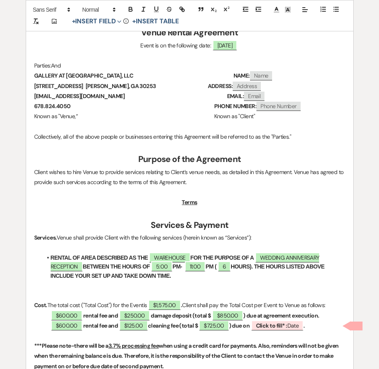
scroll to position [246, 0]
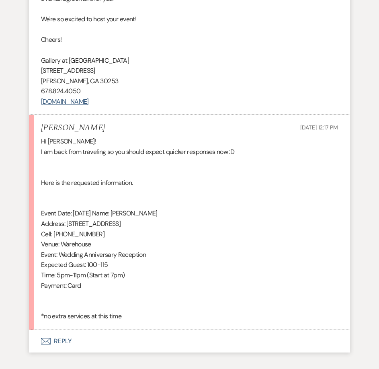
scroll to position [1368, 0]
